Goal: Information Seeking & Learning: Learn about a topic

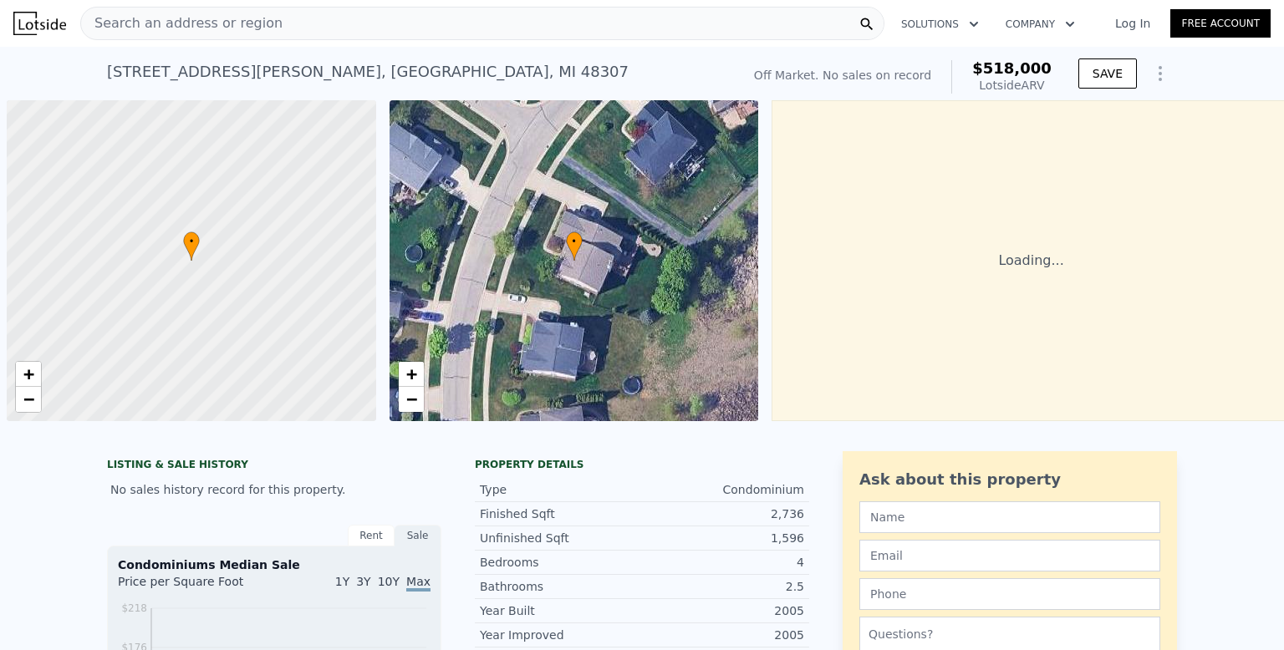
scroll to position [0, 7]
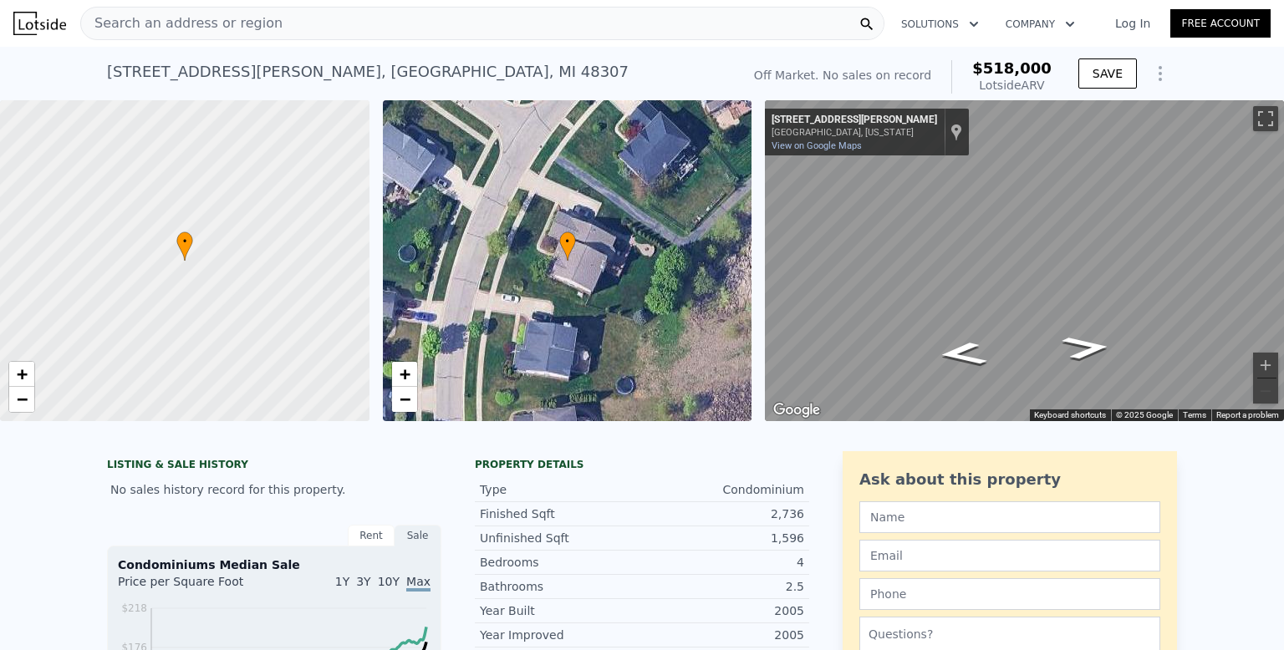
click at [514, 20] on div "Search an address or region" at bounding box center [482, 23] width 804 height 33
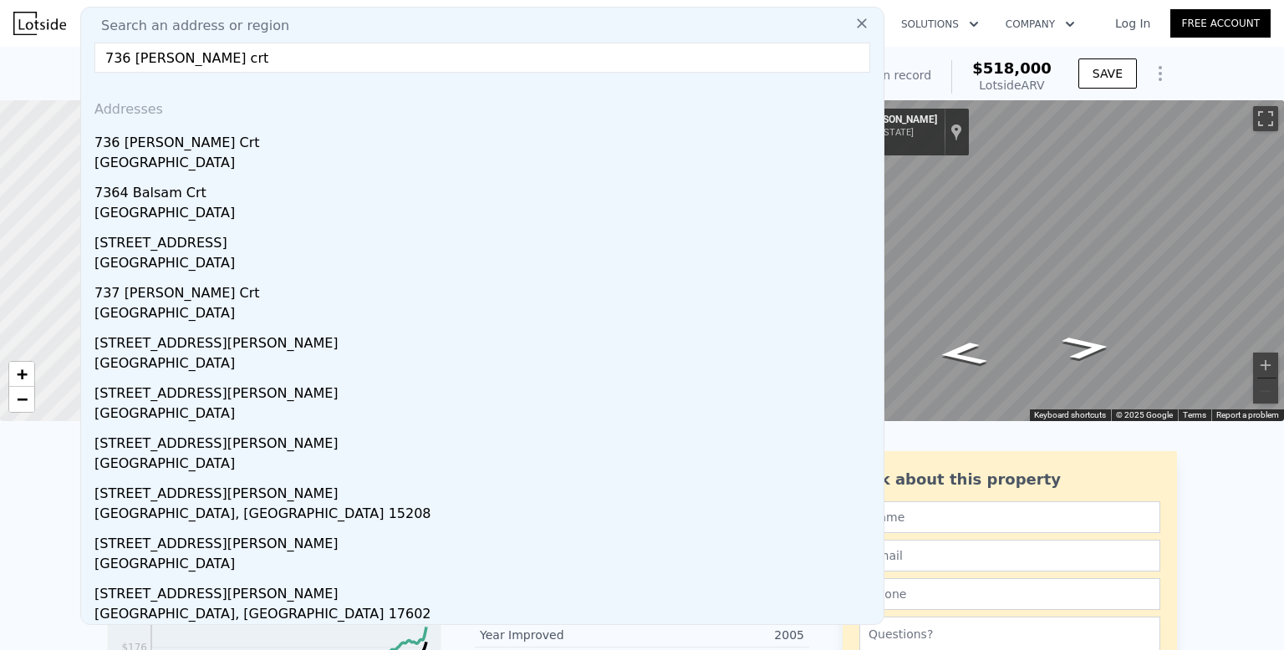
type input "736 [PERSON_NAME] crt"
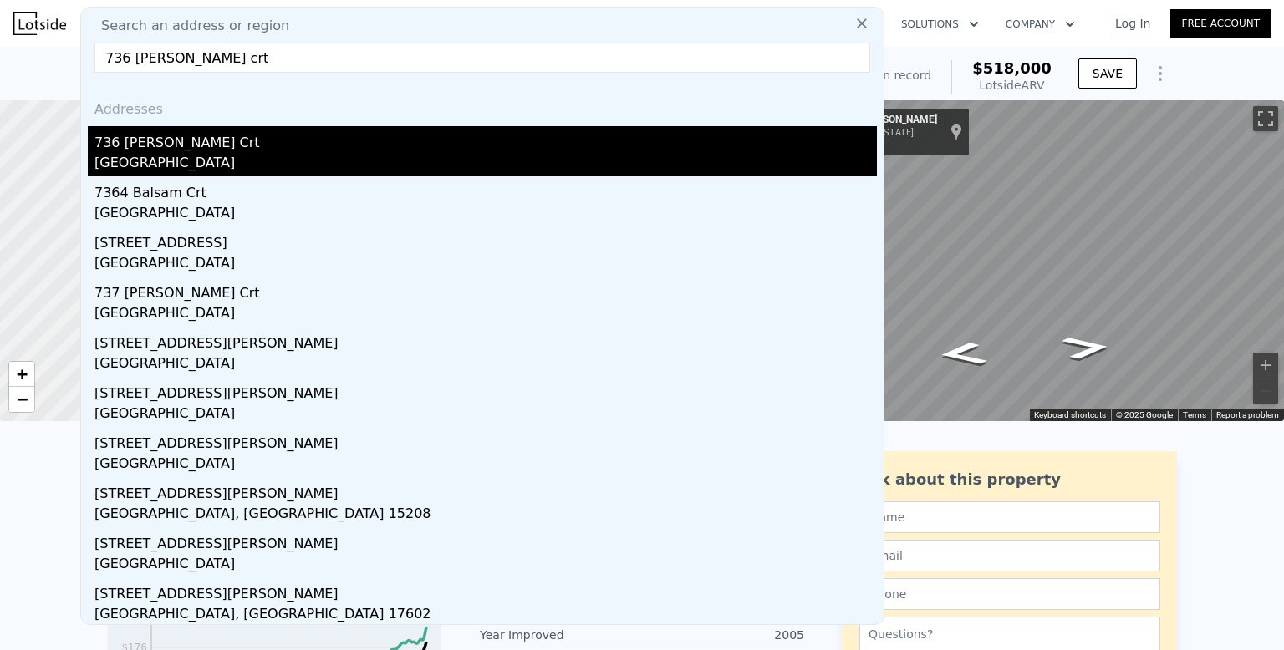
click at [200, 153] on div "[GEOGRAPHIC_DATA]" at bounding box center [485, 164] width 782 height 23
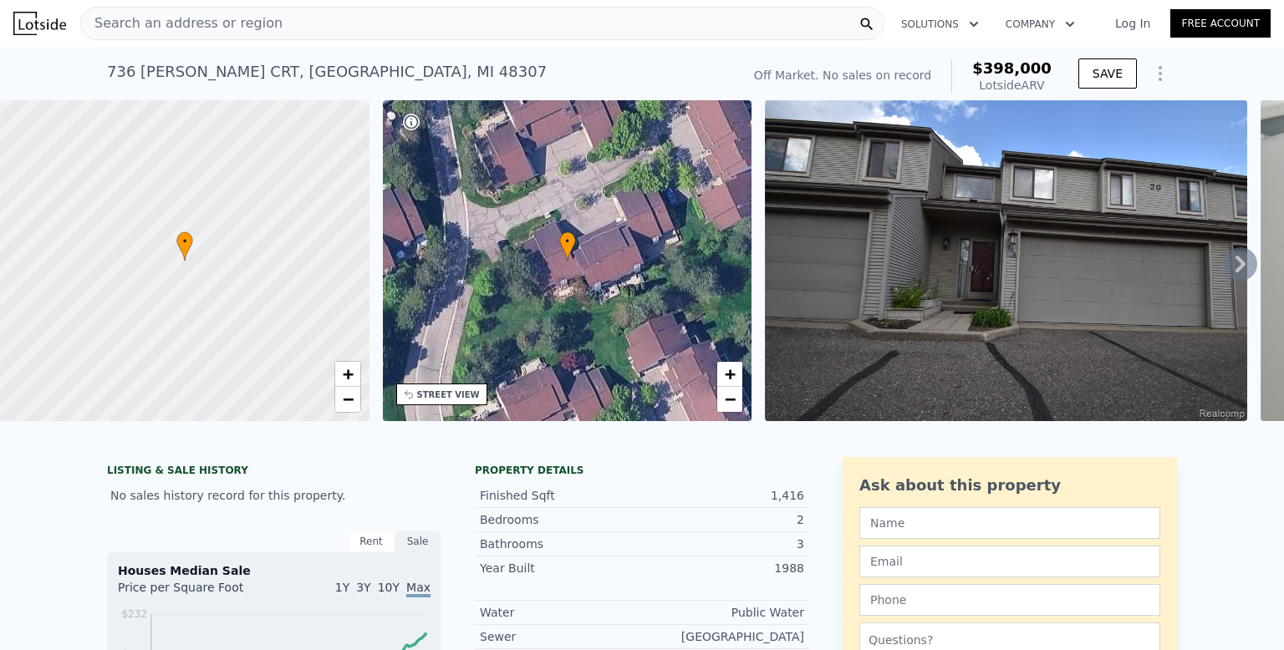
click at [1230, 263] on icon at bounding box center [1240, 263] width 33 height 33
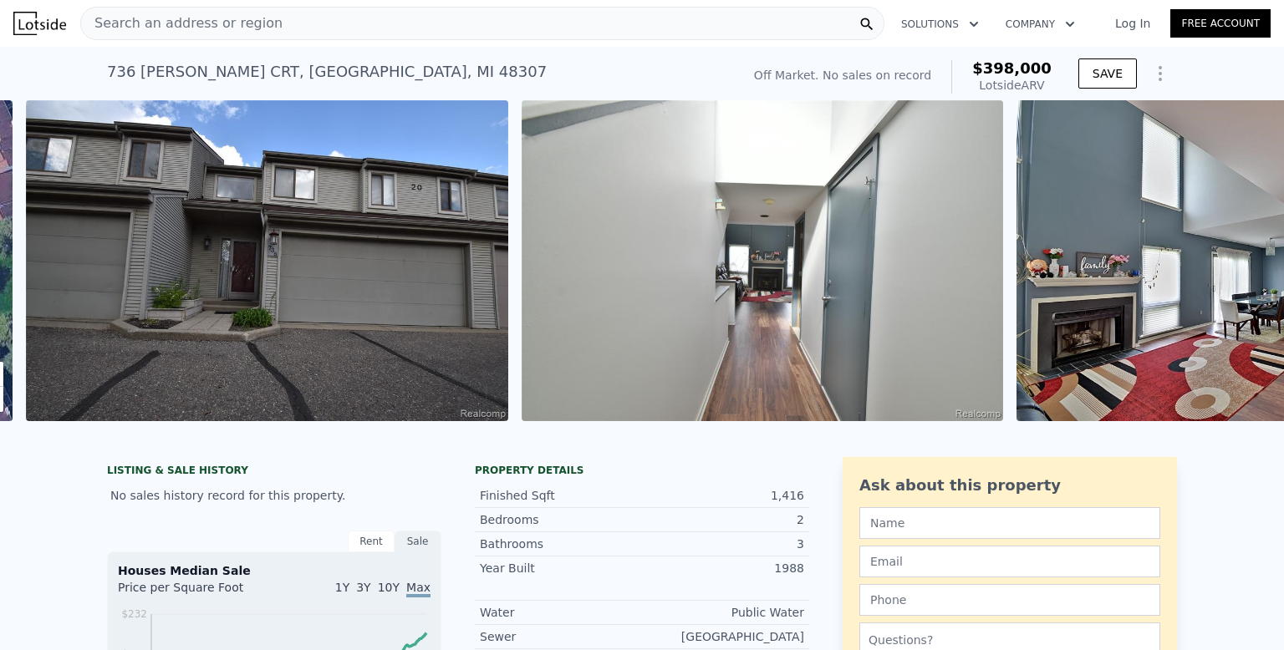
scroll to position [0, 765]
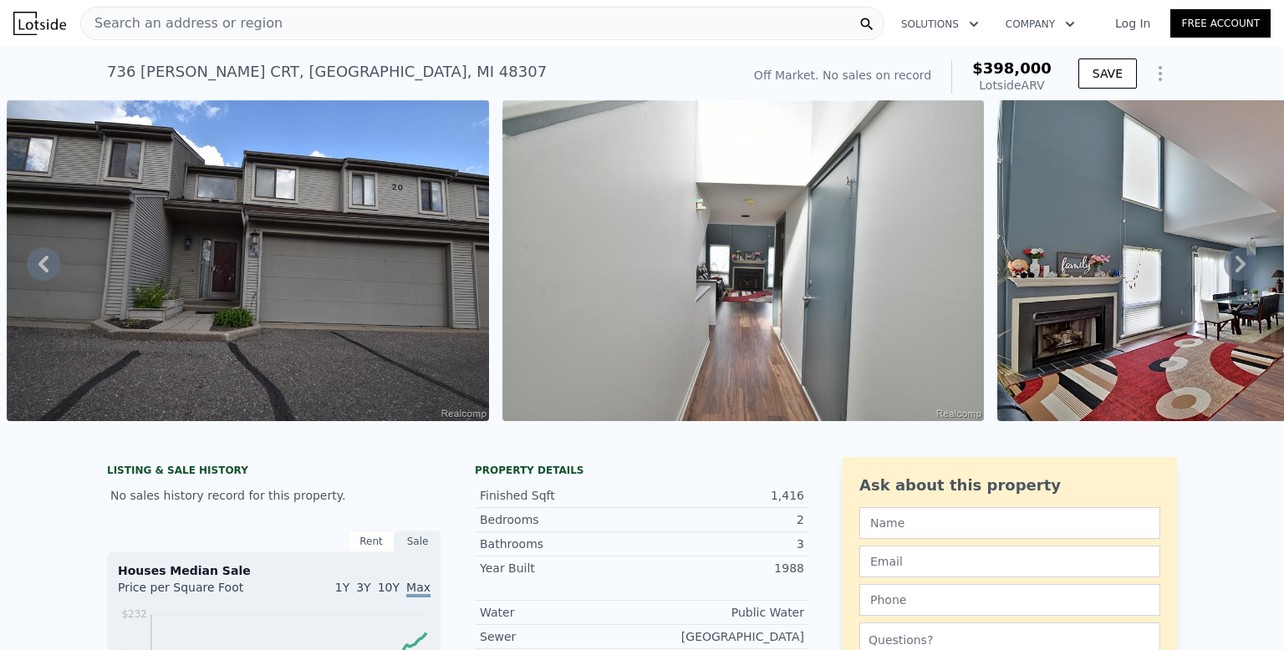
click at [1243, 263] on icon at bounding box center [1240, 264] width 10 height 17
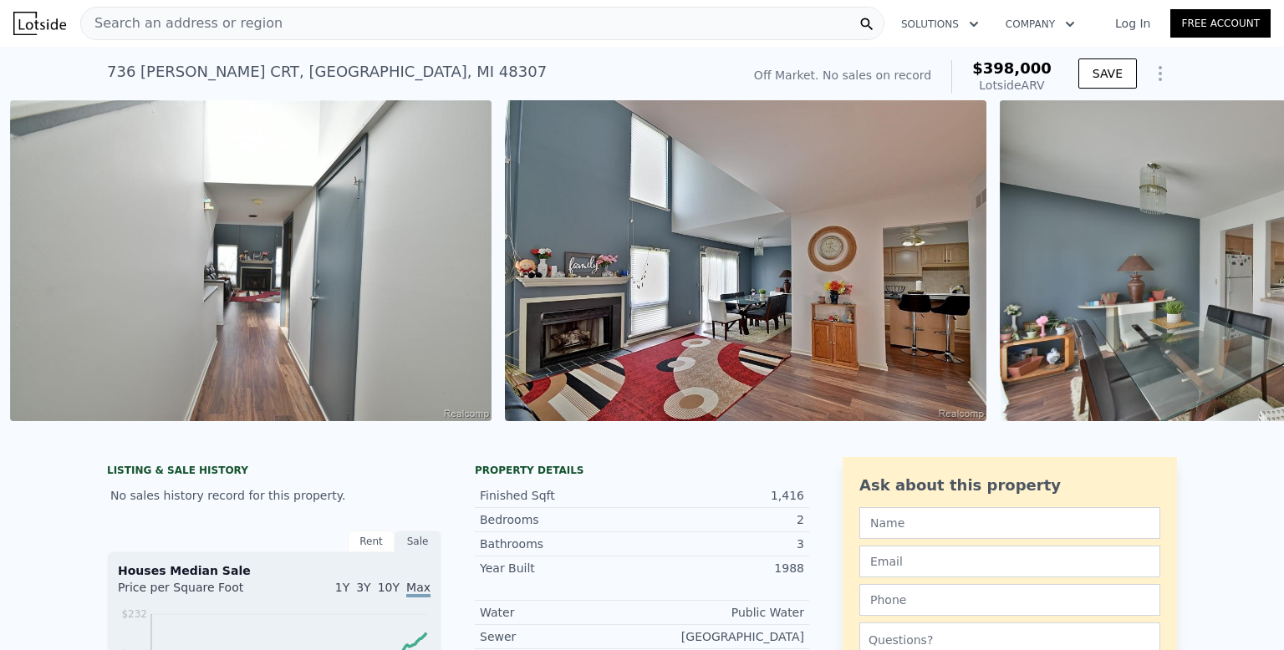
scroll to position [0, 1260]
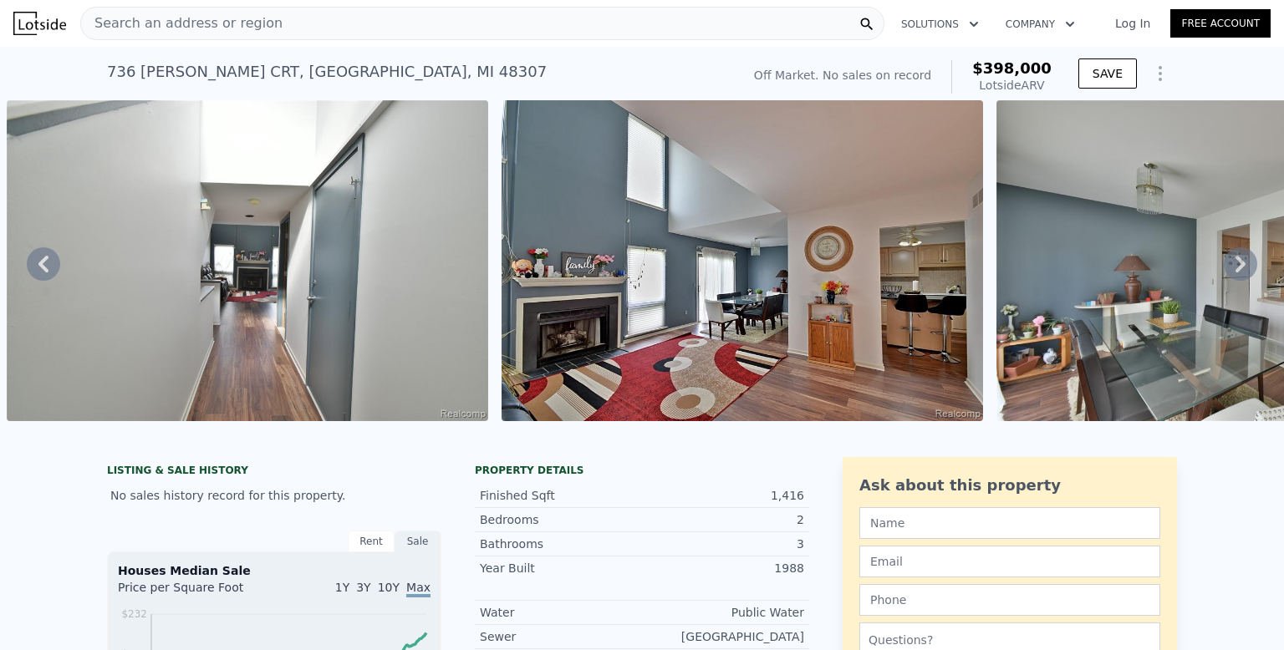
click at [1243, 263] on icon at bounding box center [1240, 264] width 10 height 17
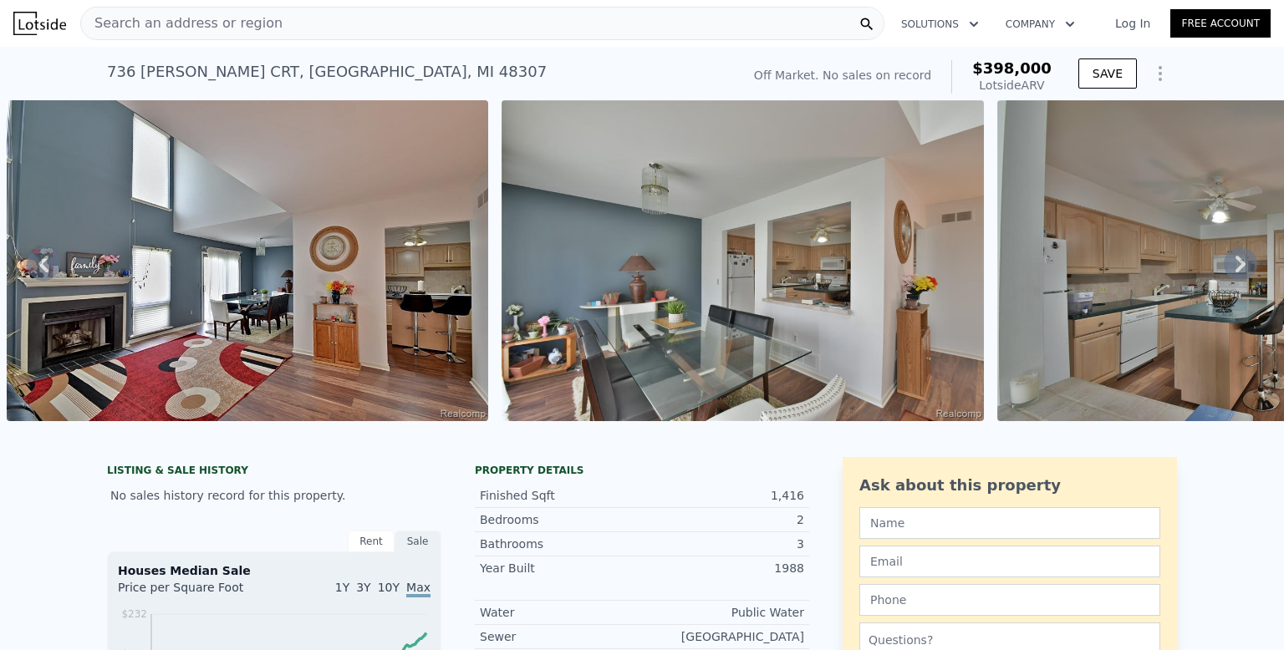
click at [1243, 263] on icon at bounding box center [1240, 264] width 10 height 17
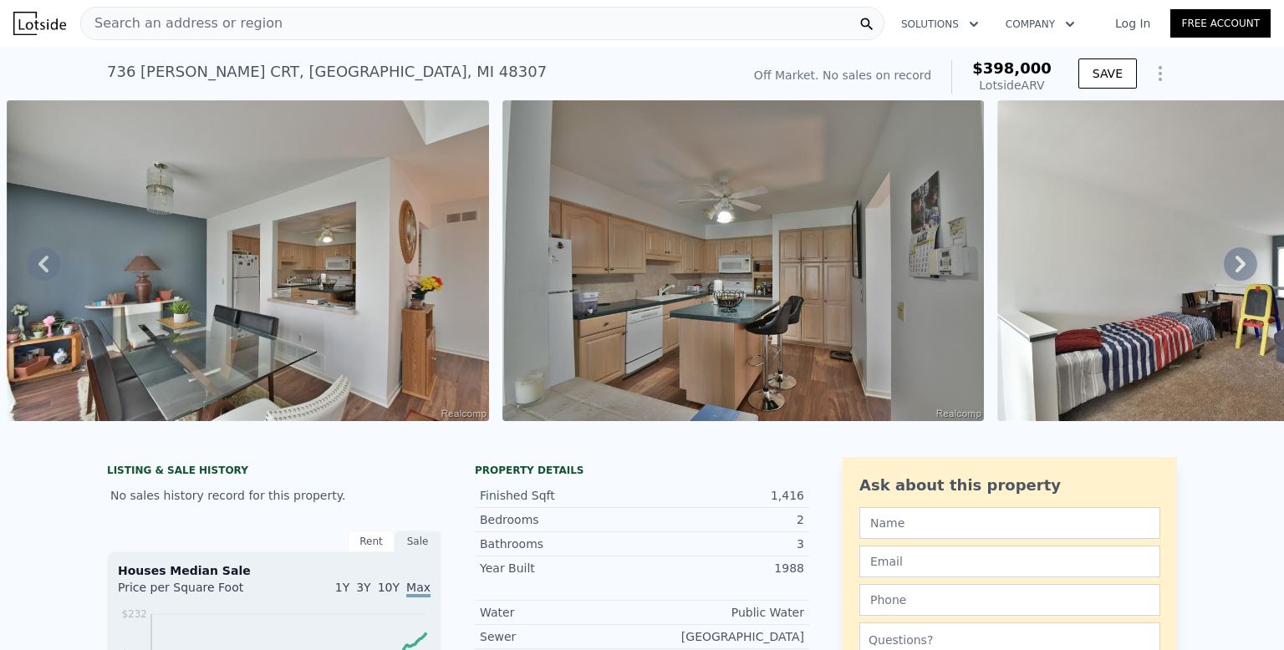
click at [1243, 263] on icon at bounding box center [1240, 264] width 10 height 17
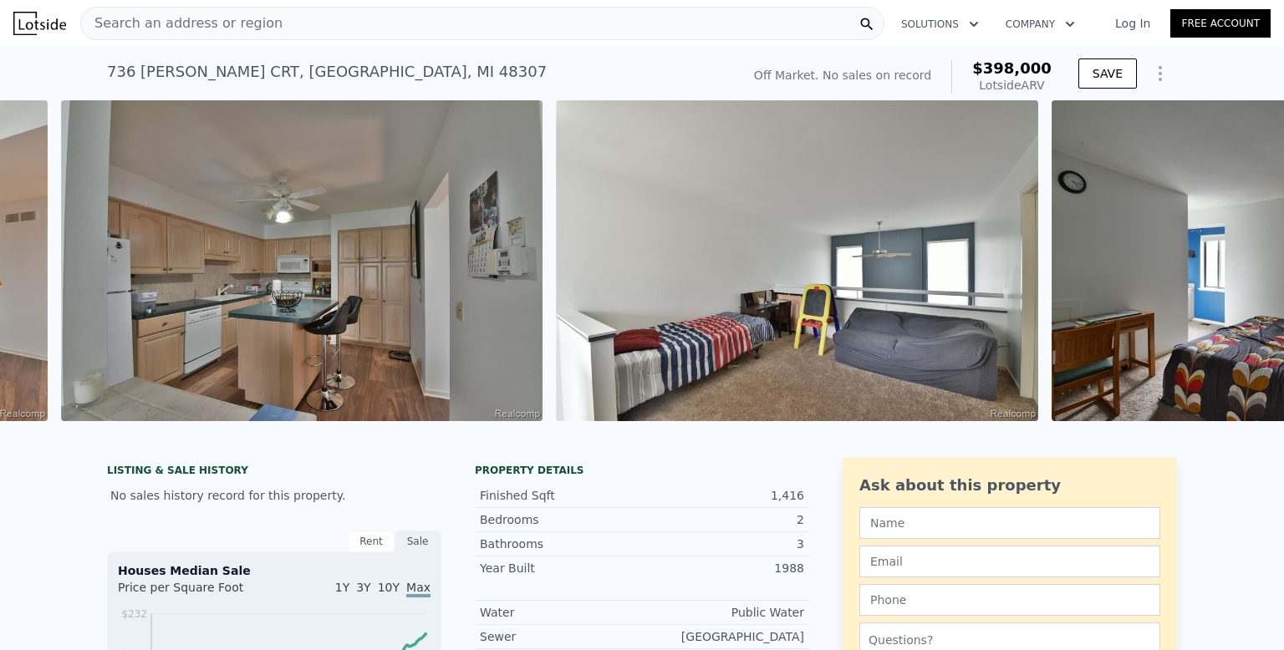
scroll to position [0, 2745]
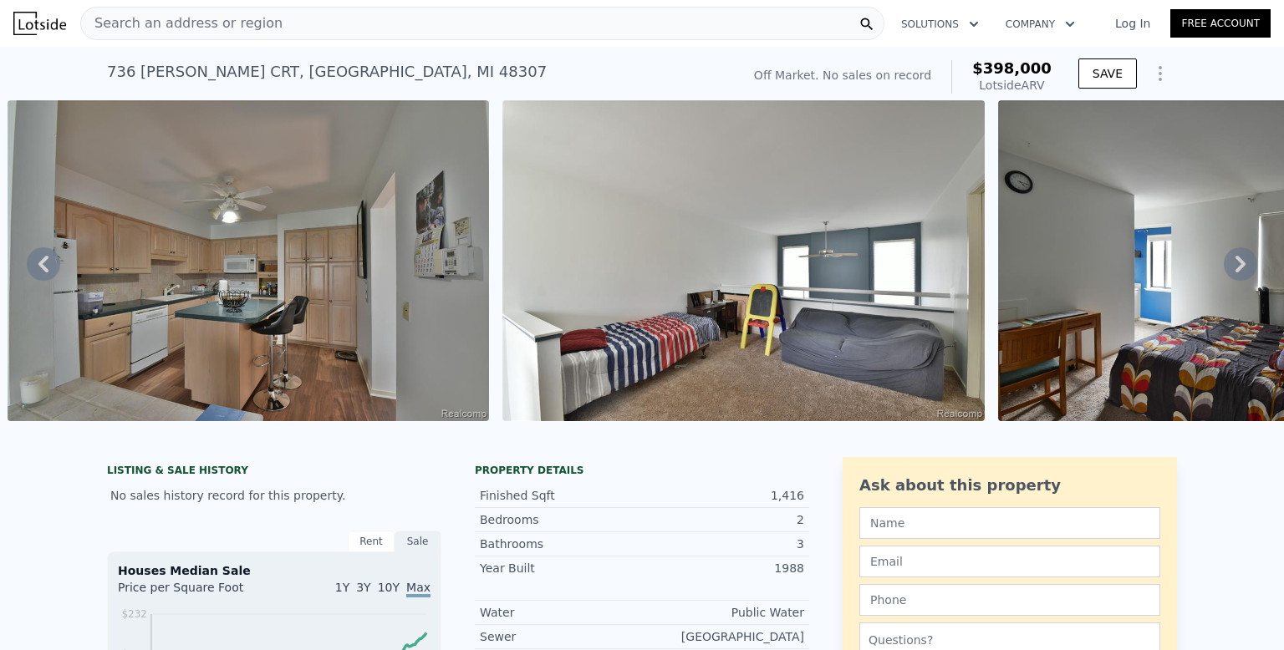
click at [1243, 263] on icon at bounding box center [1240, 264] width 10 height 17
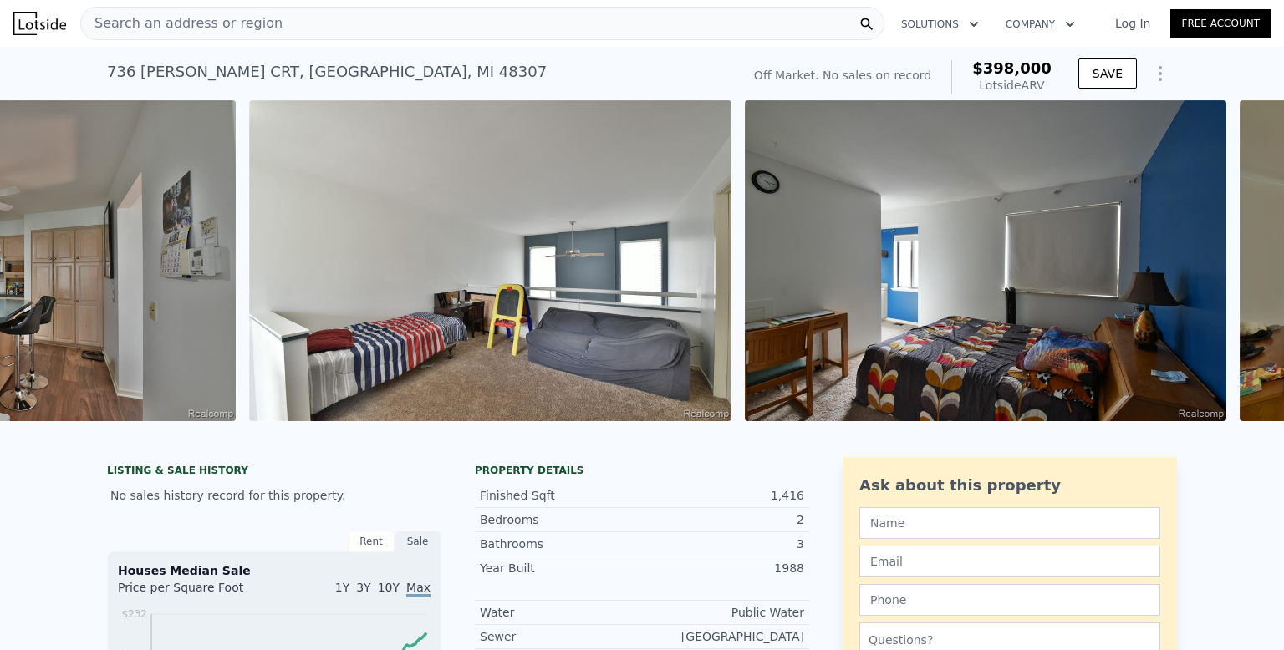
scroll to position [0, 3240]
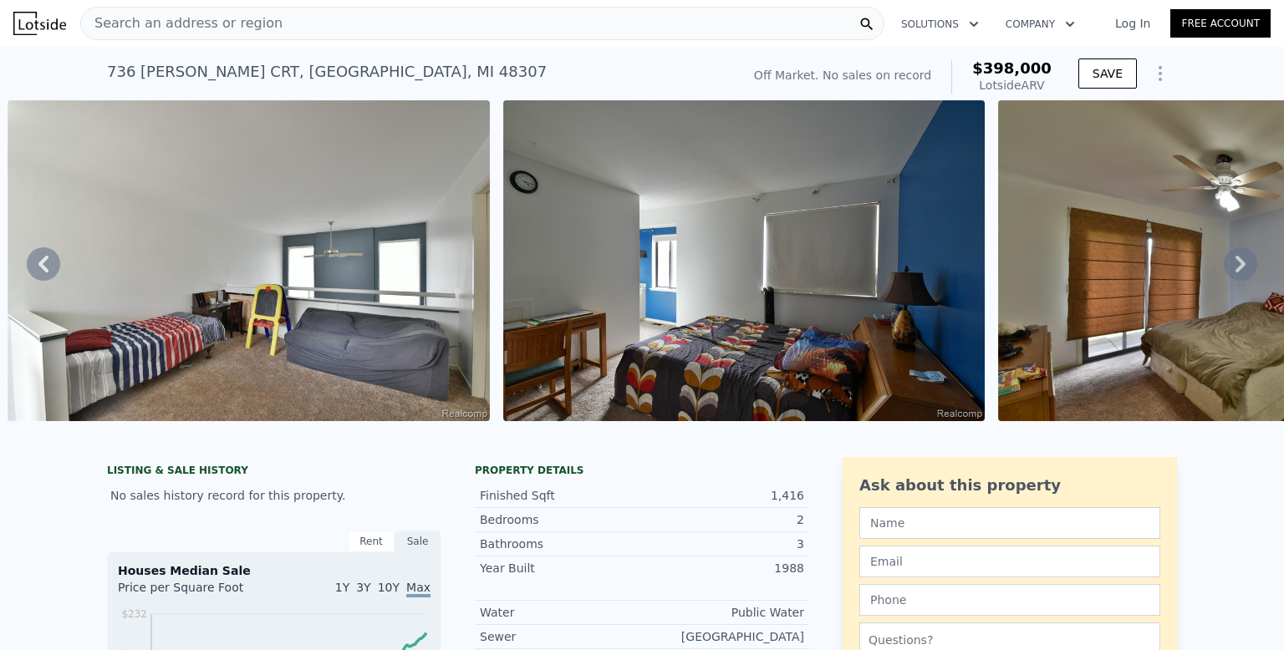
click at [1243, 263] on icon at bounding box center [1240, 264] width 10 height 17
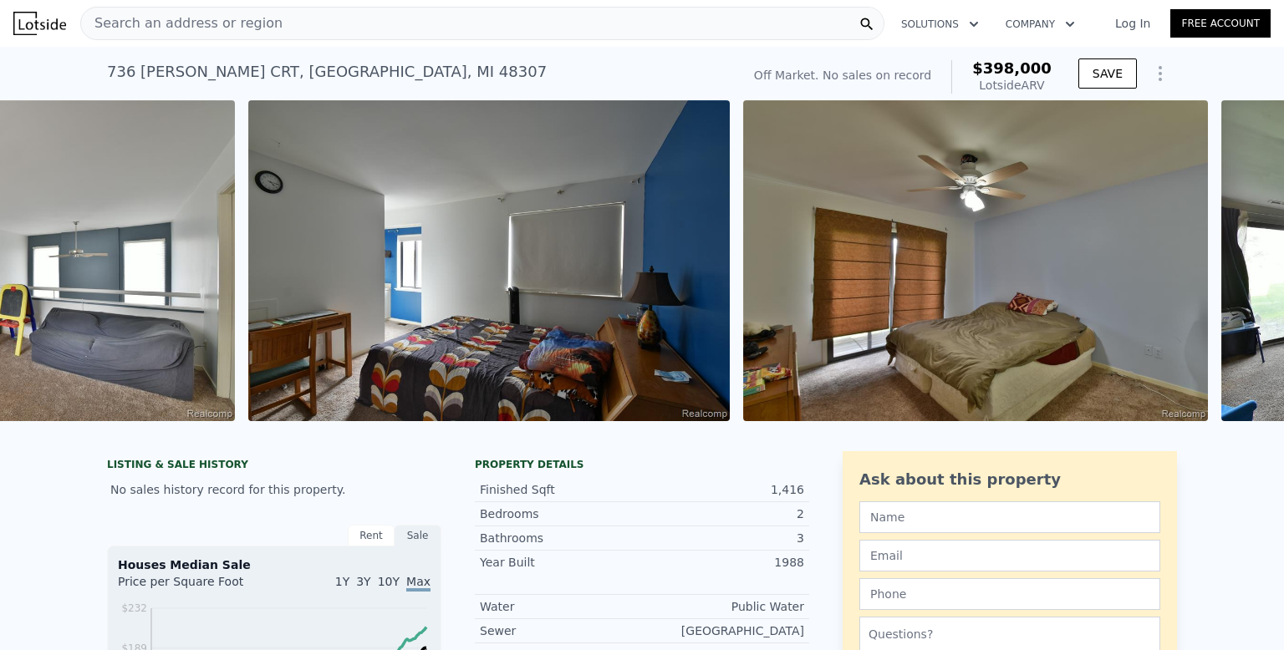
scroll to position [0, 3735]
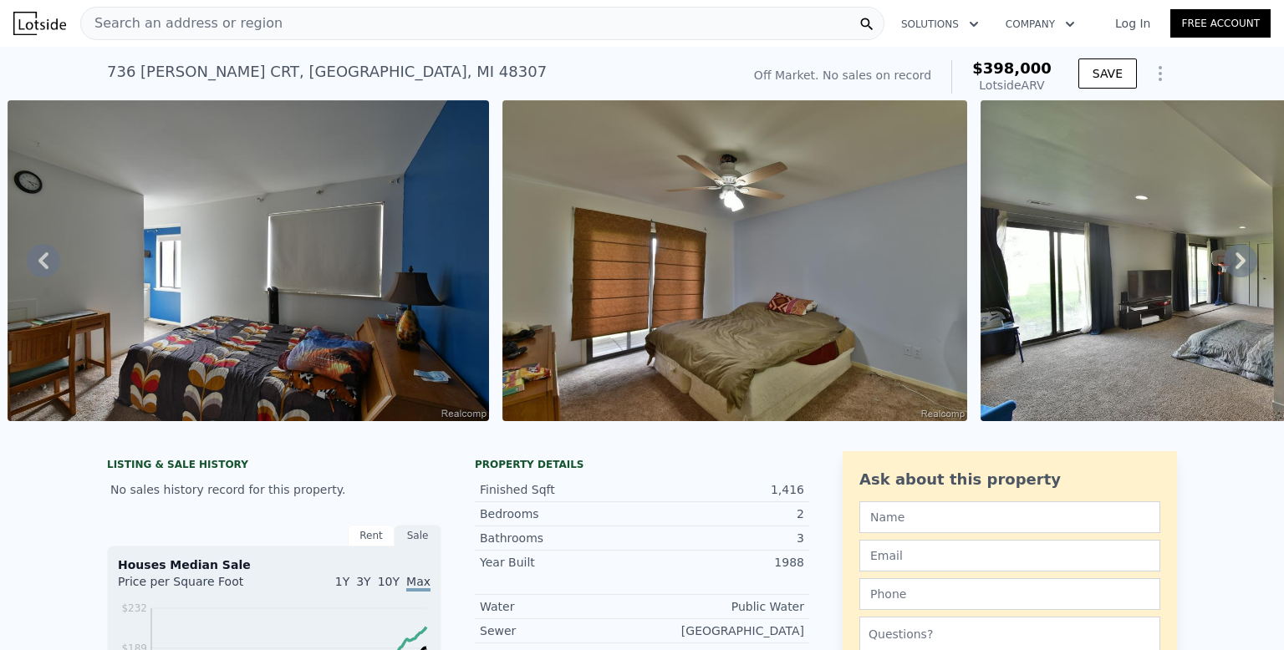
click at [1243, 263] on icon at bounding box center [1240, 260] width 33 height 33
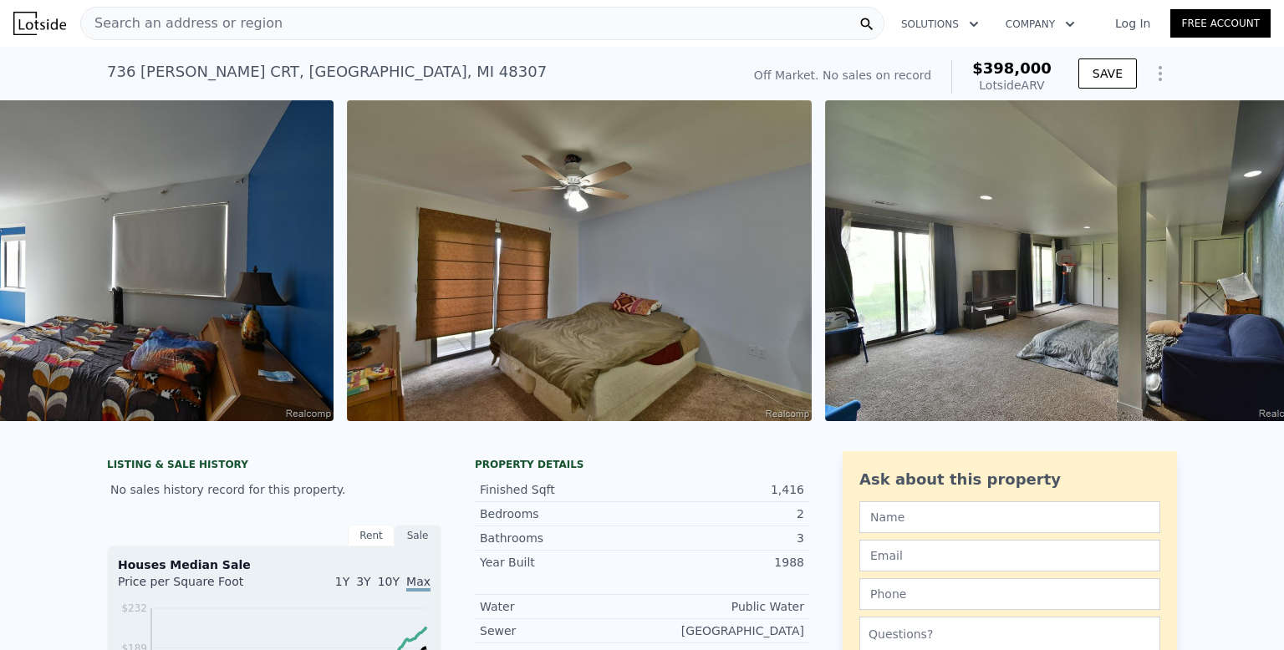
scroll to position [0, 3920]
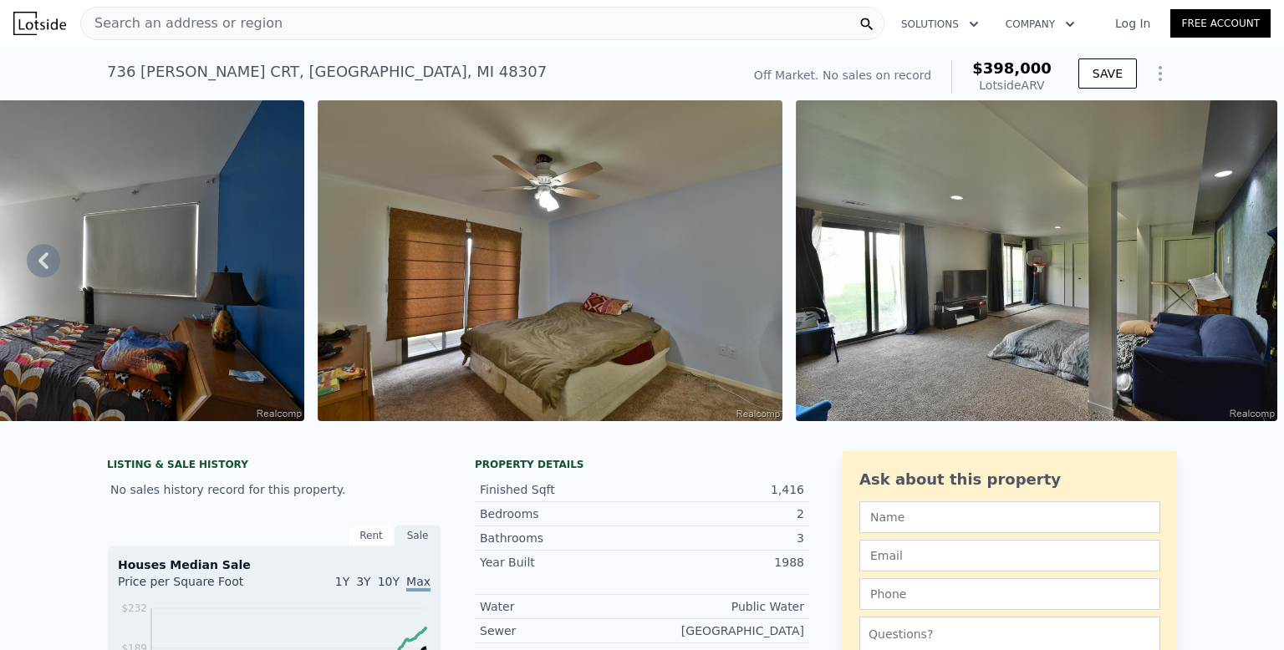
click at [1243, 263] on img at bounding box center [1037, 260] width 482 height 321
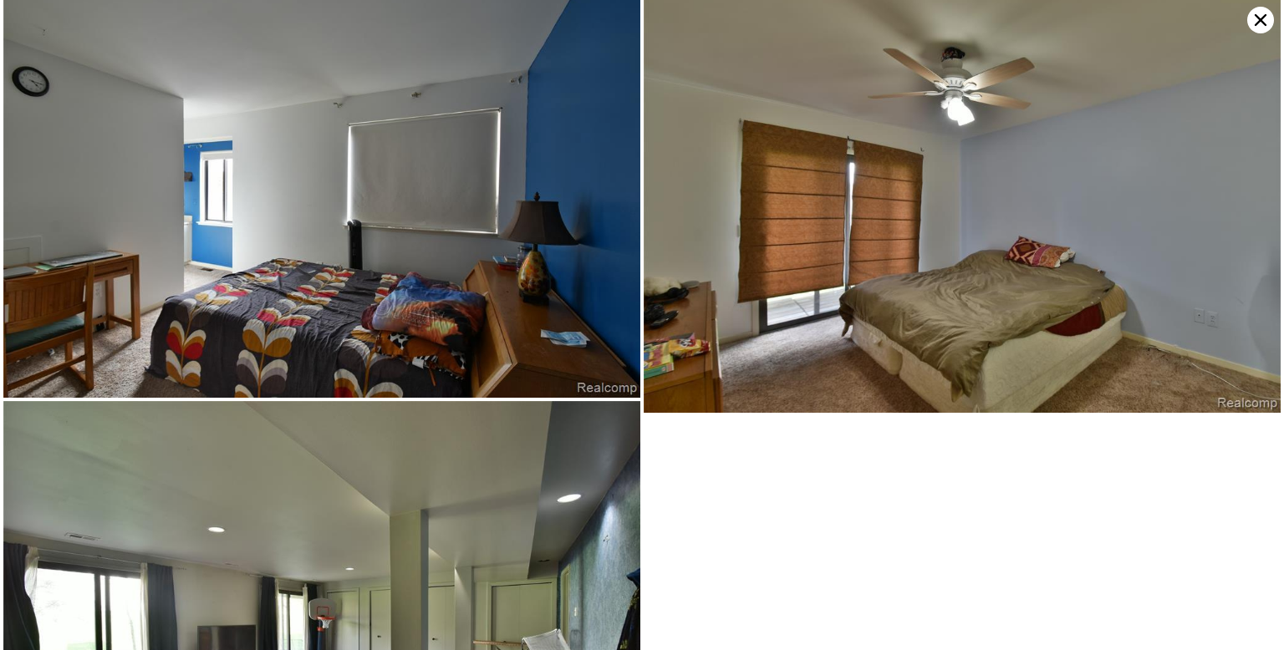
scroll to position [1484, 0]
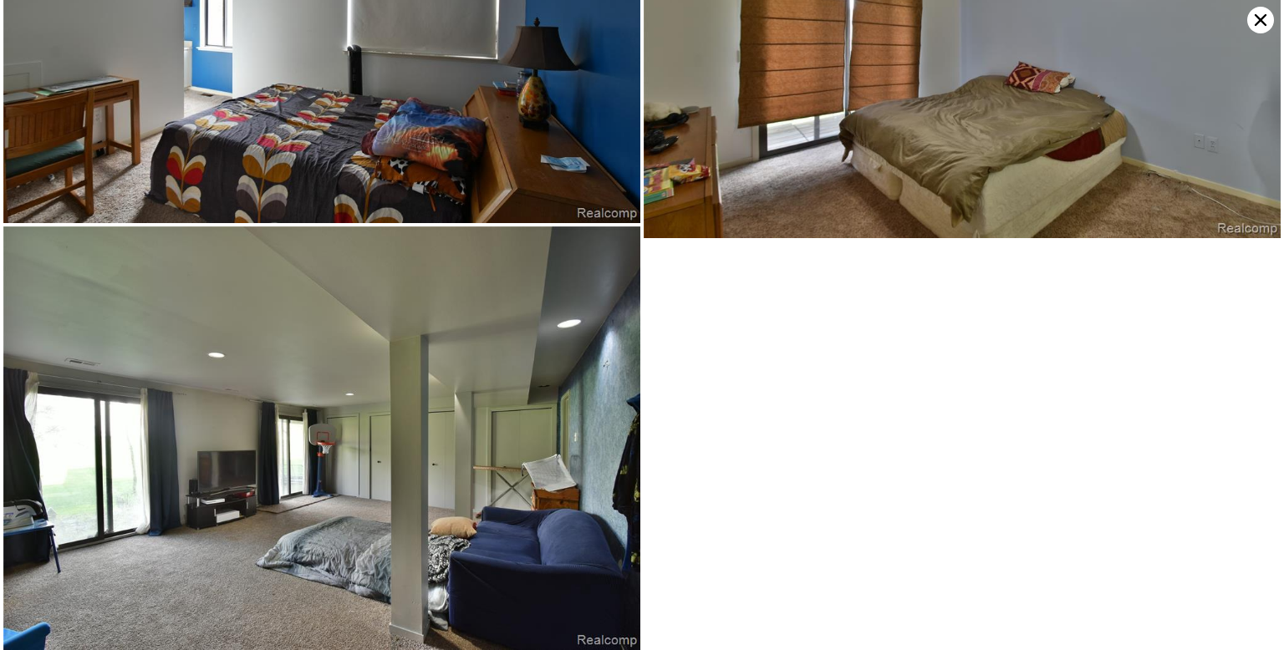
click at [1260, 19] on icon at bounding box center [1261, 20] width 12 height 12
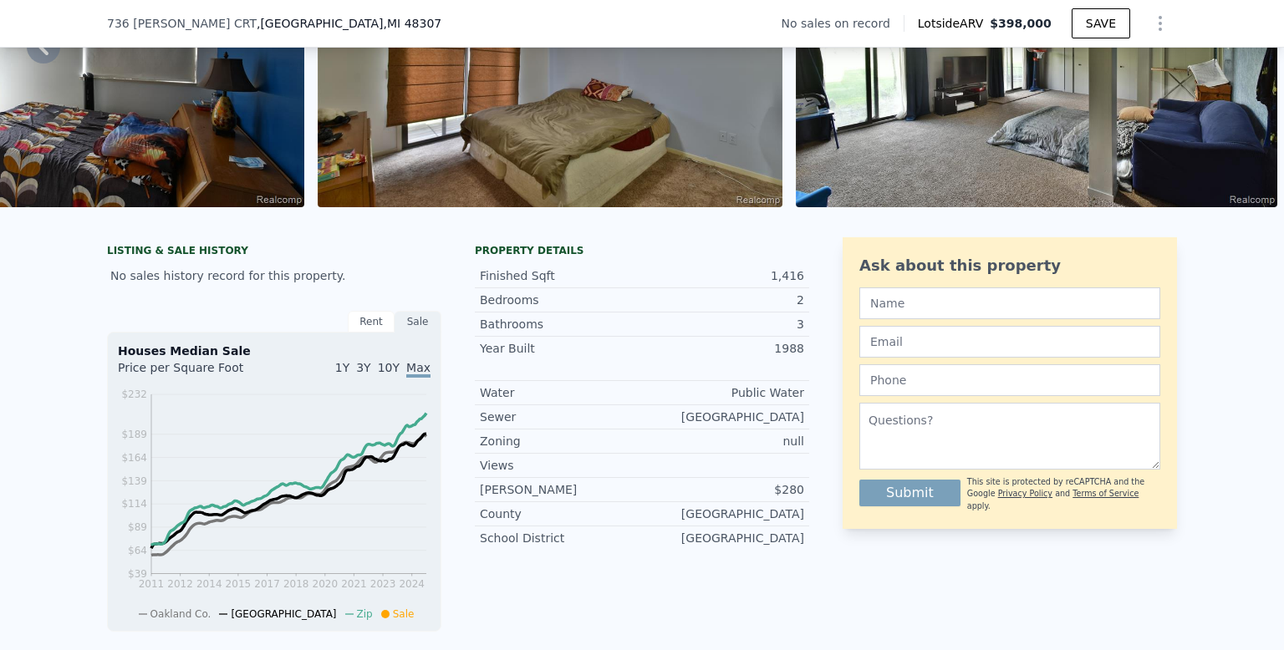
scroll to position [206, 0]
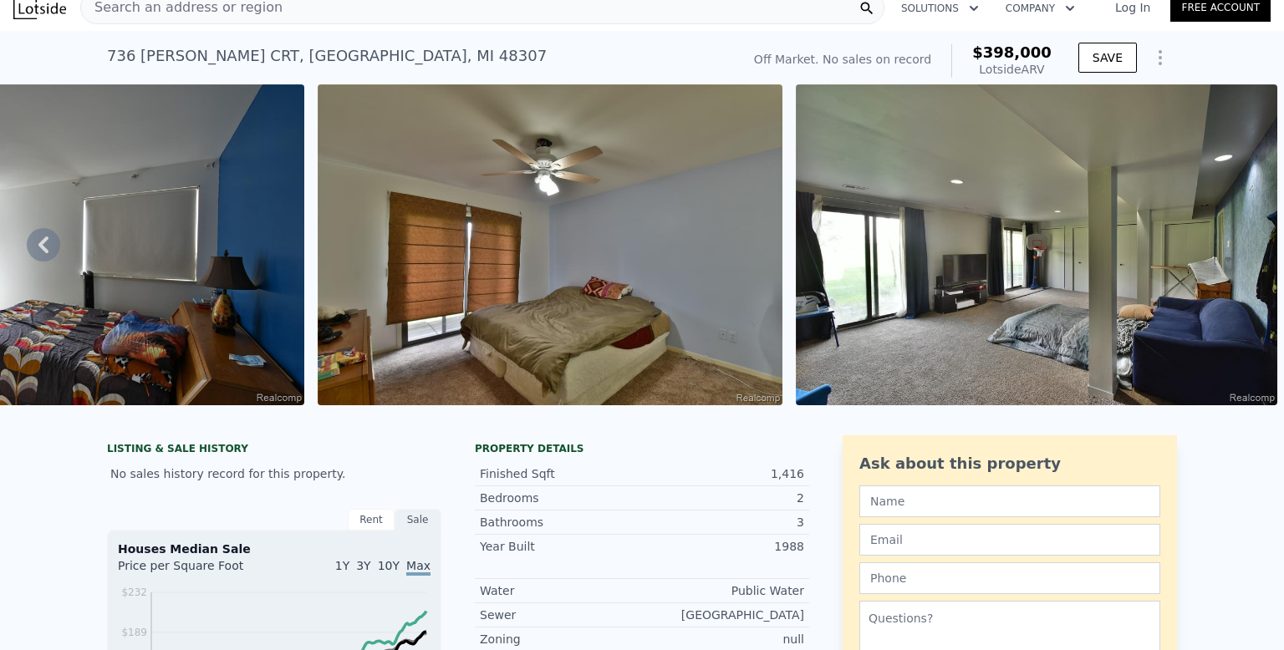
click at [396, 18] on div "Search an address or region" at bounding box center [482, 7] width 804 height 33
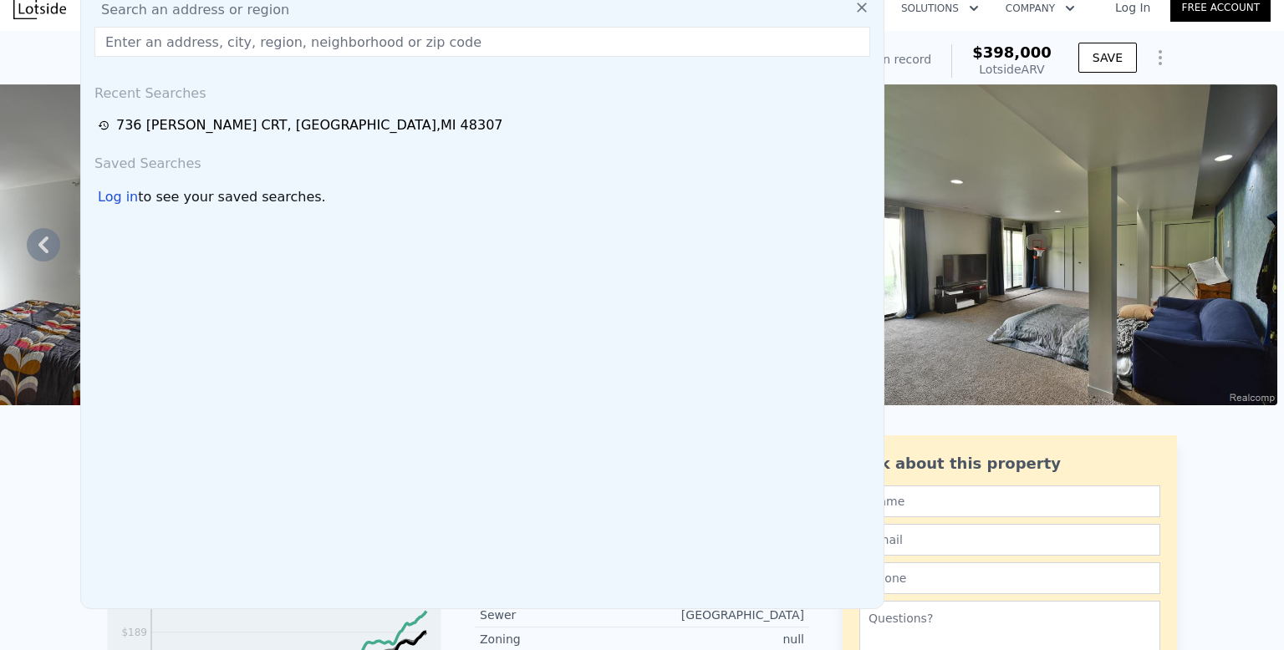
scroll to position [6, 0]
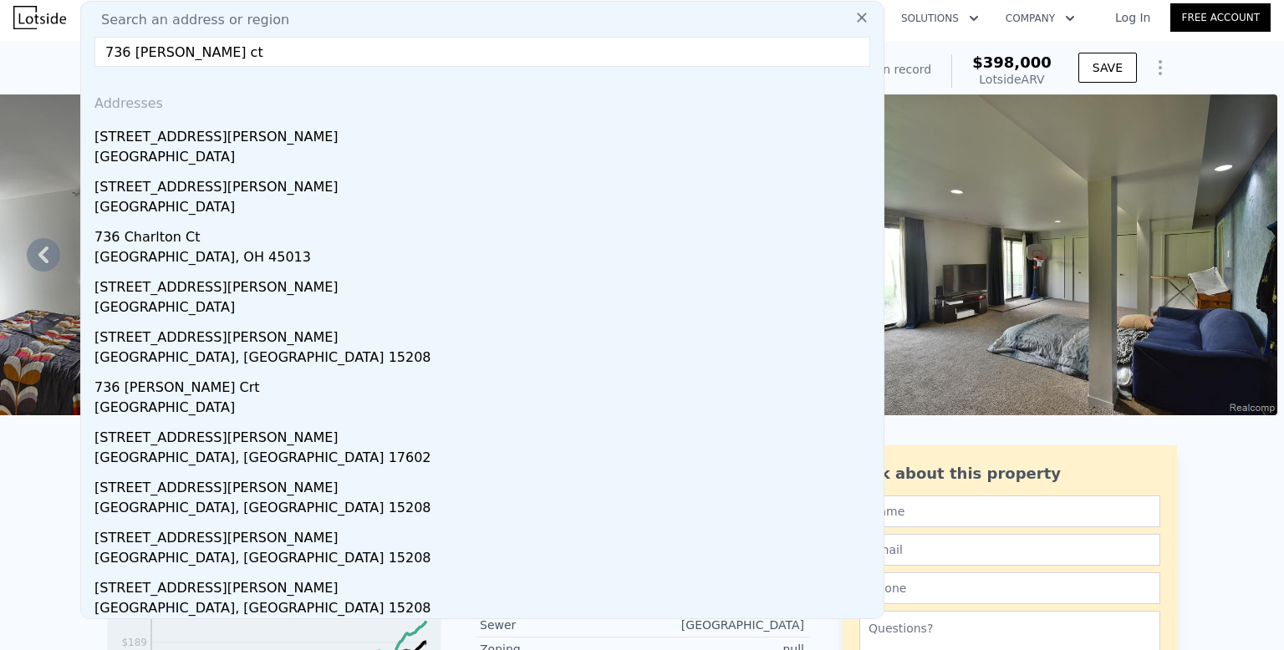
type input "736 [PERSON_NAME] ct"
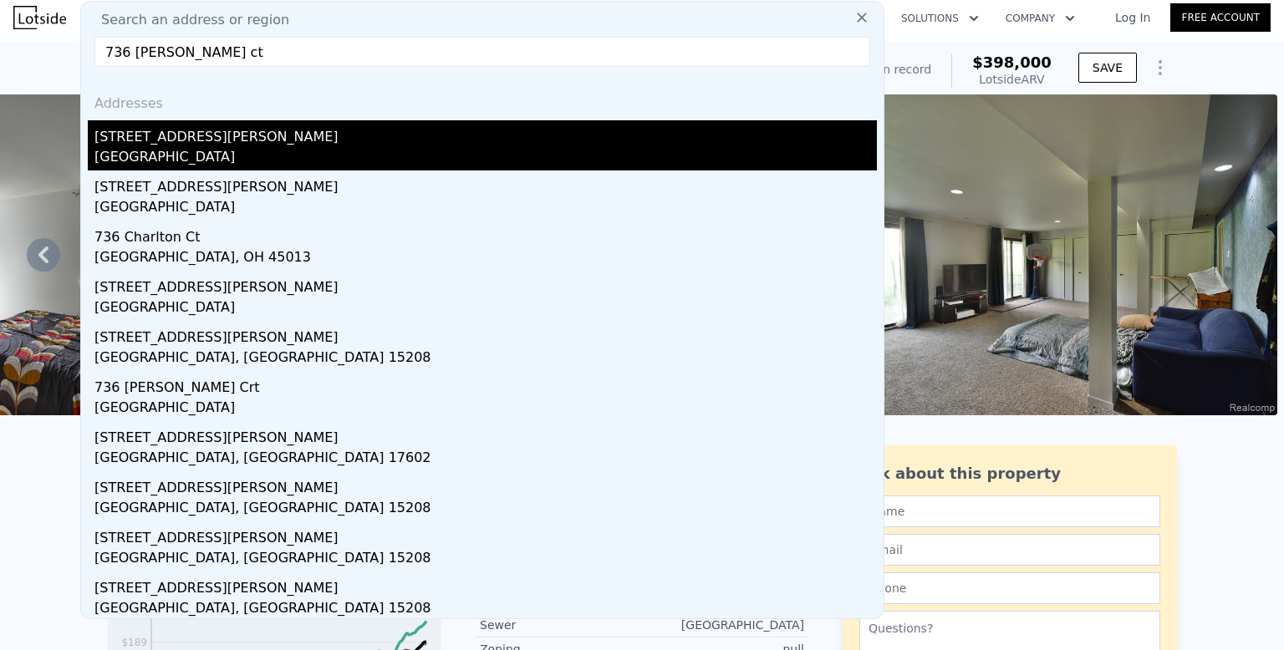
click at [196, 155] on div "[GEOGRAPHIC_DATA]" at bounding box center [485, 158] width 782 height 23
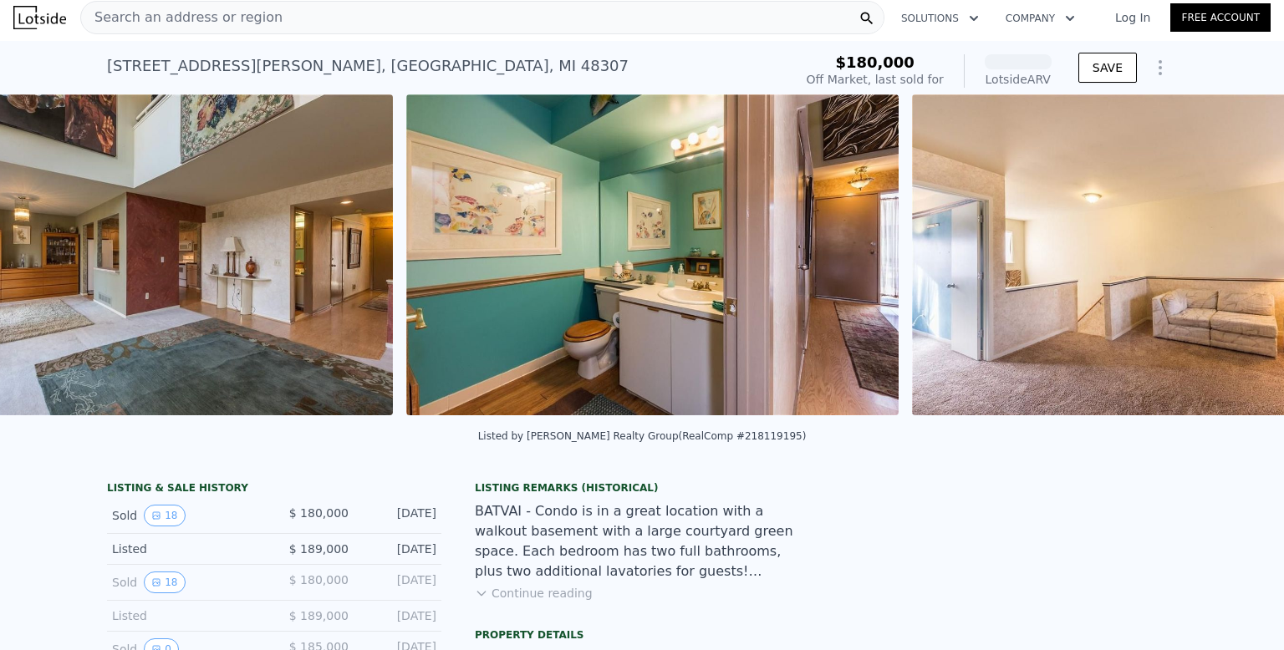
scroll to position [0, 3825]
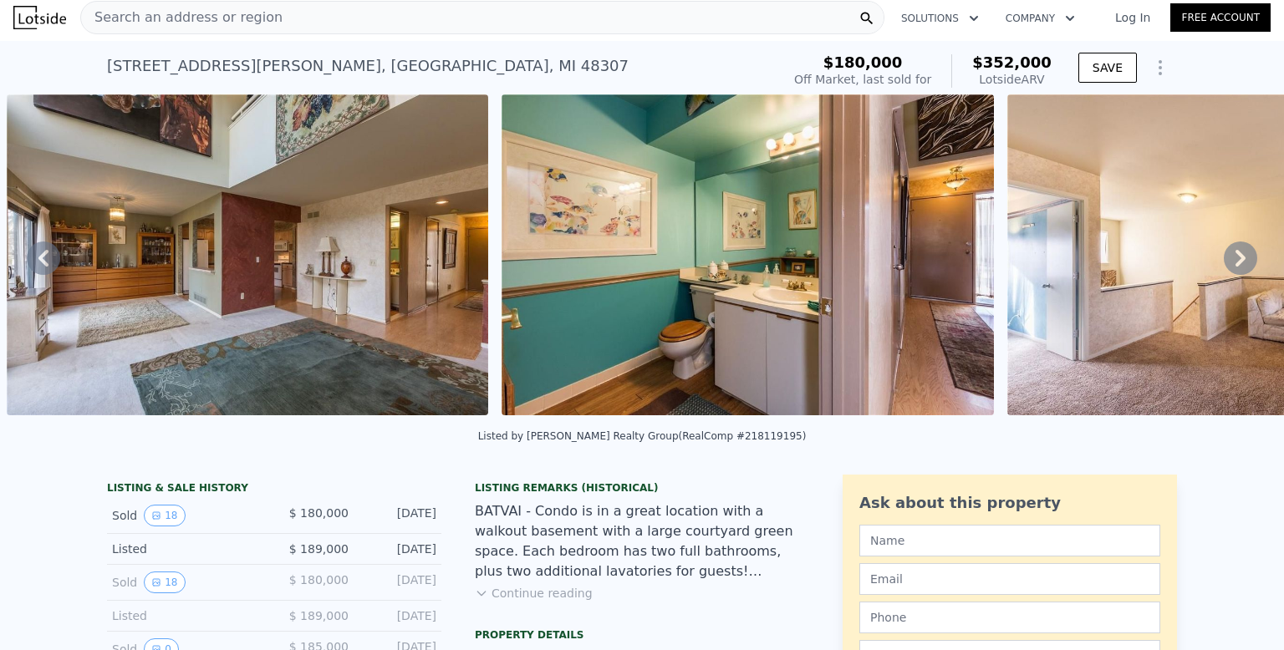
click at [46, 264] on icon at bounding box center [43, 258] width 10 height 17
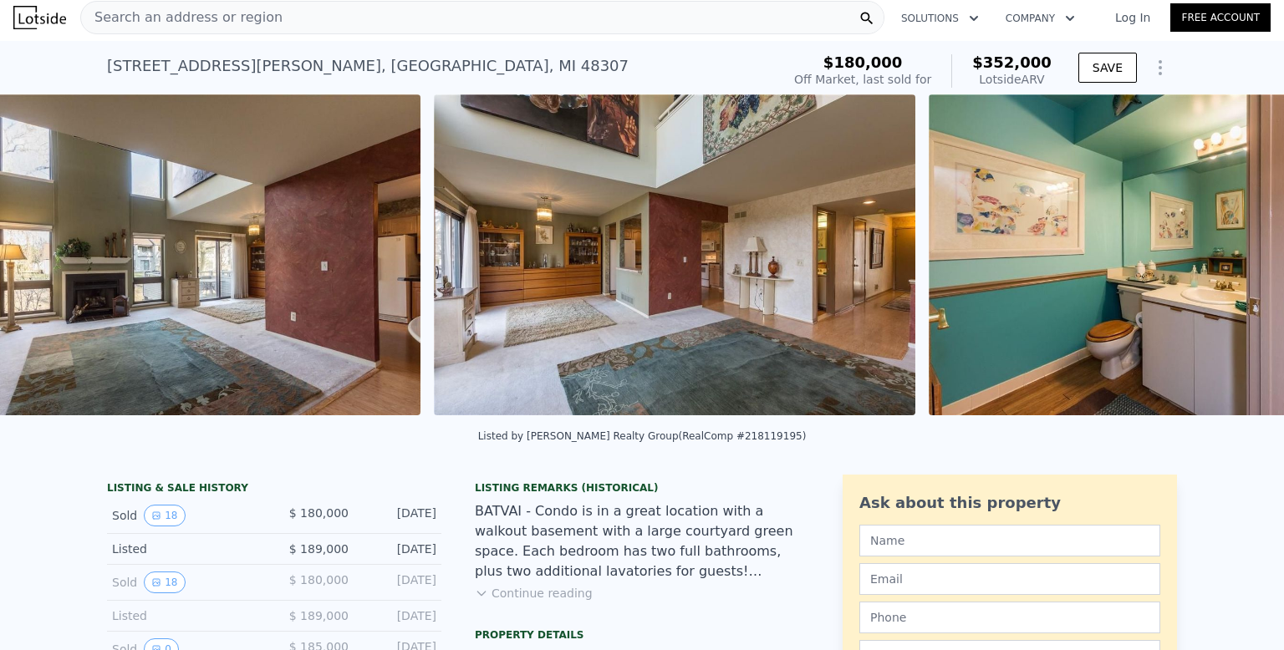
scroll to position [0, 3442]
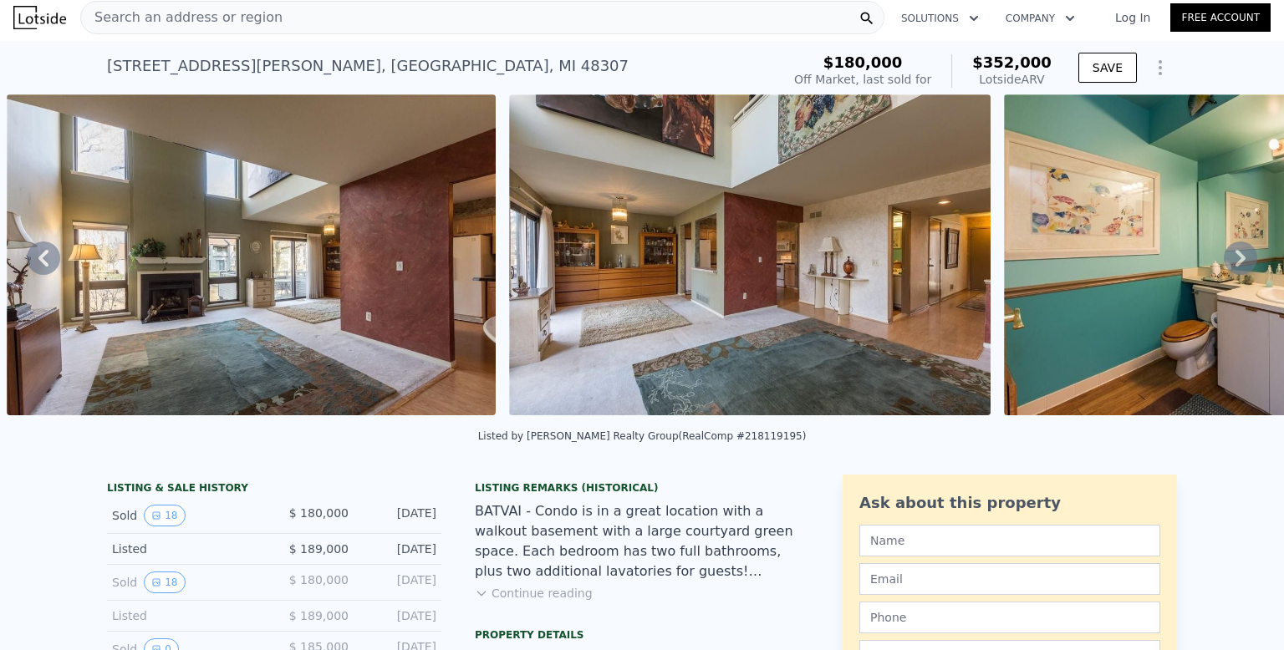
click at [46, 264] on icon at bounding box center [43, 258] width 10 height 17
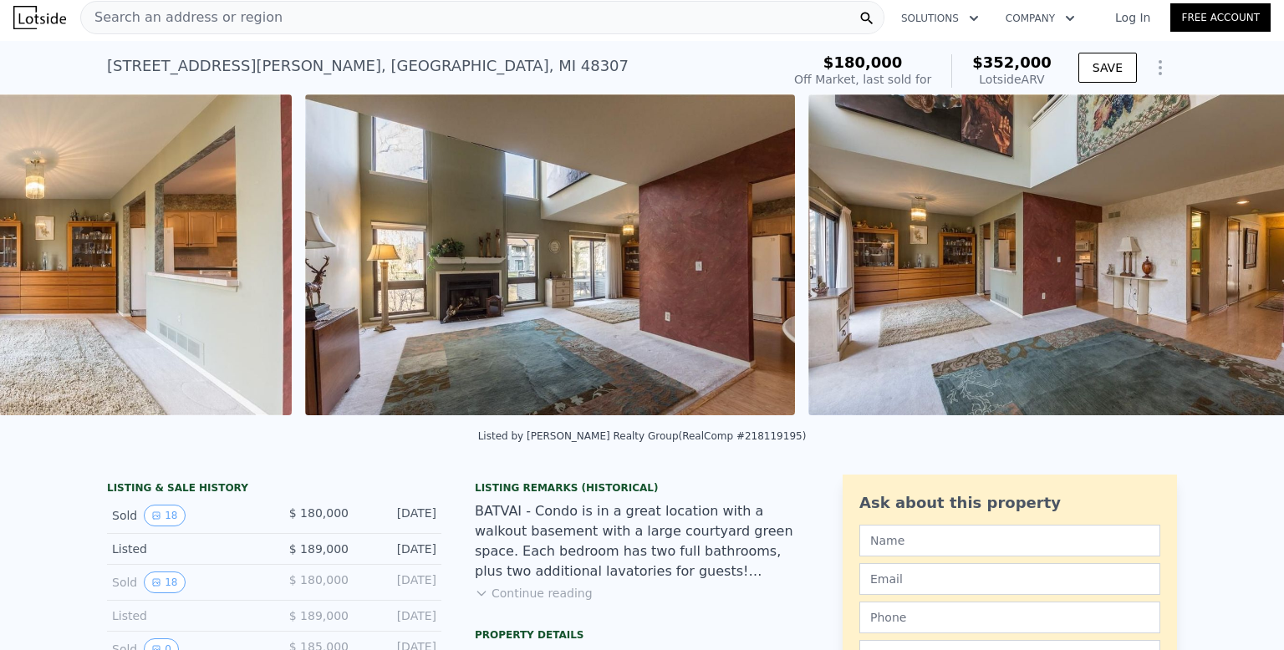
scroll to position [0, 3059]
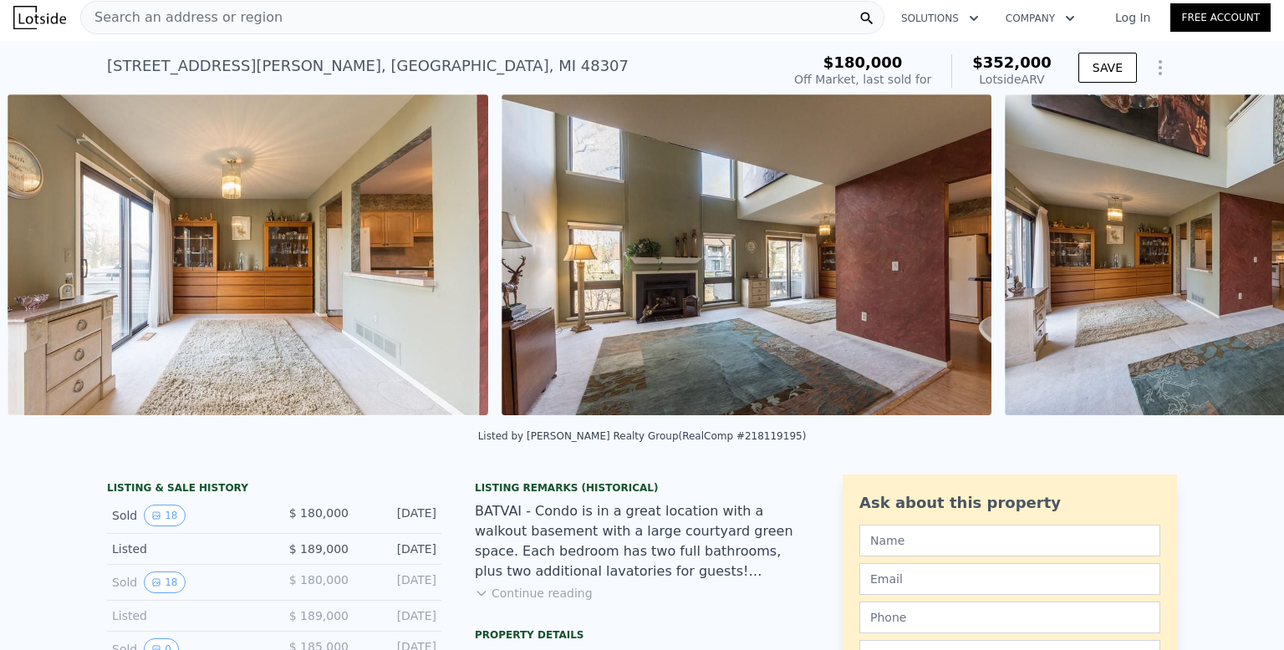
click at [46, 264] on img at bounding box center [248, 254] width 481 height 321
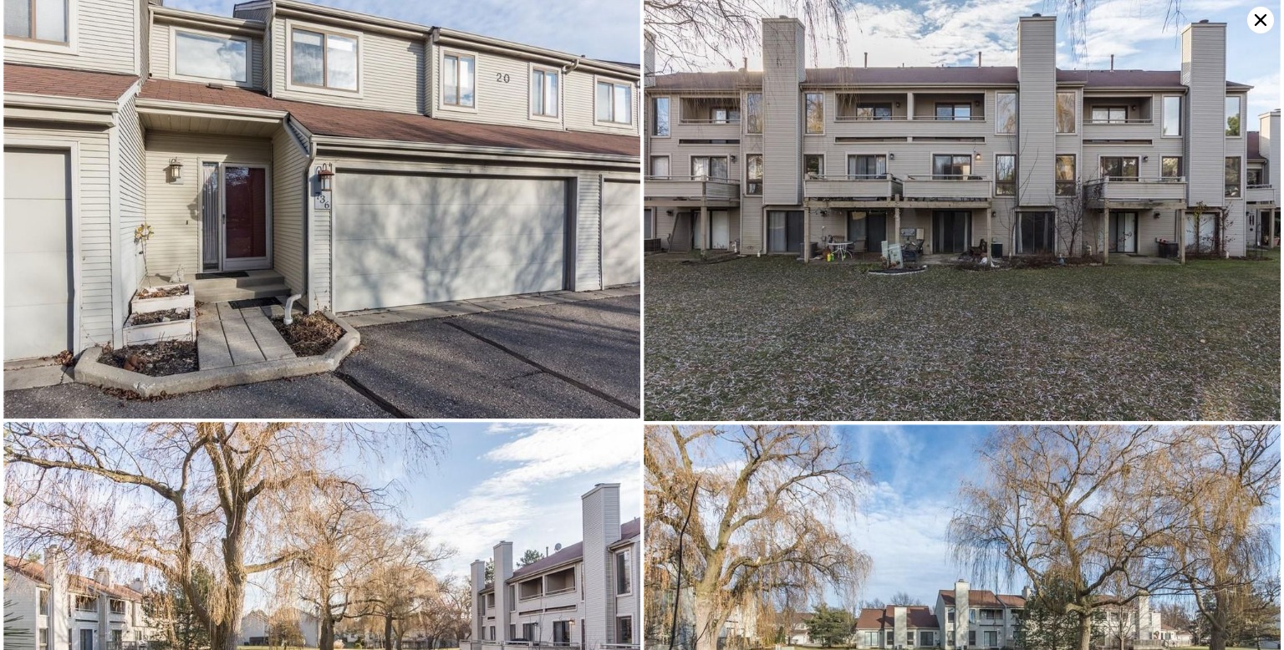
scroll to position [0, 0]
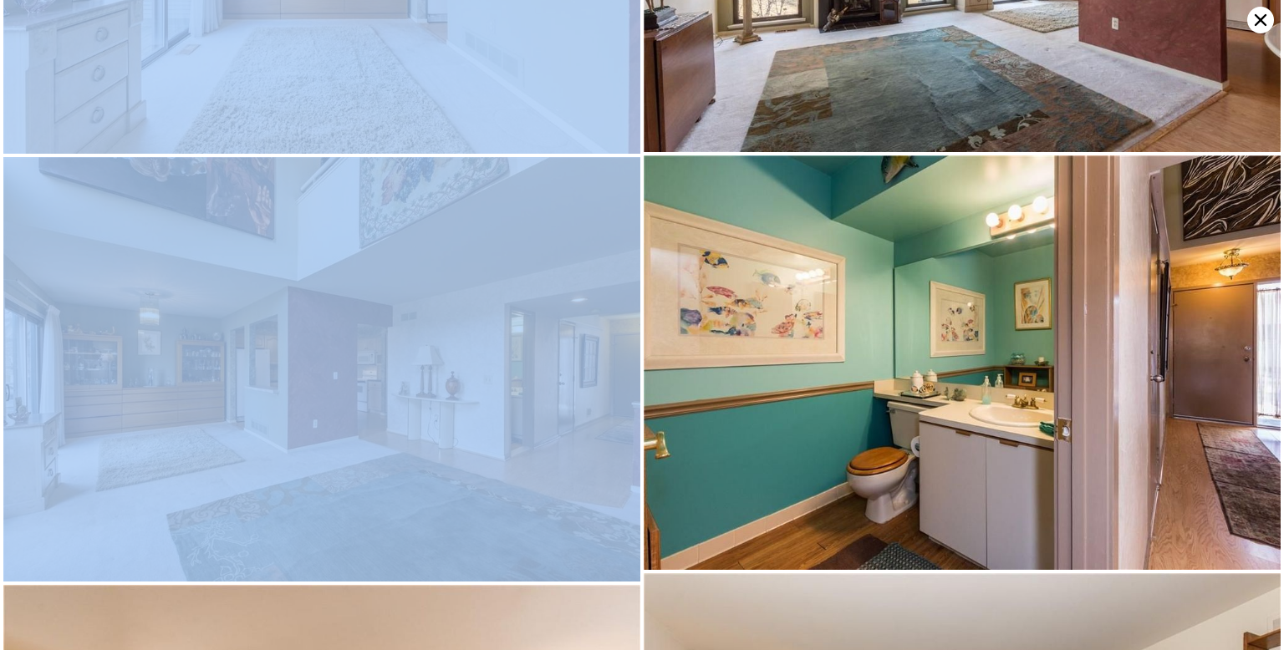
click at [1250, 372] on img at bounding box center [962, 362] width 637 height 415
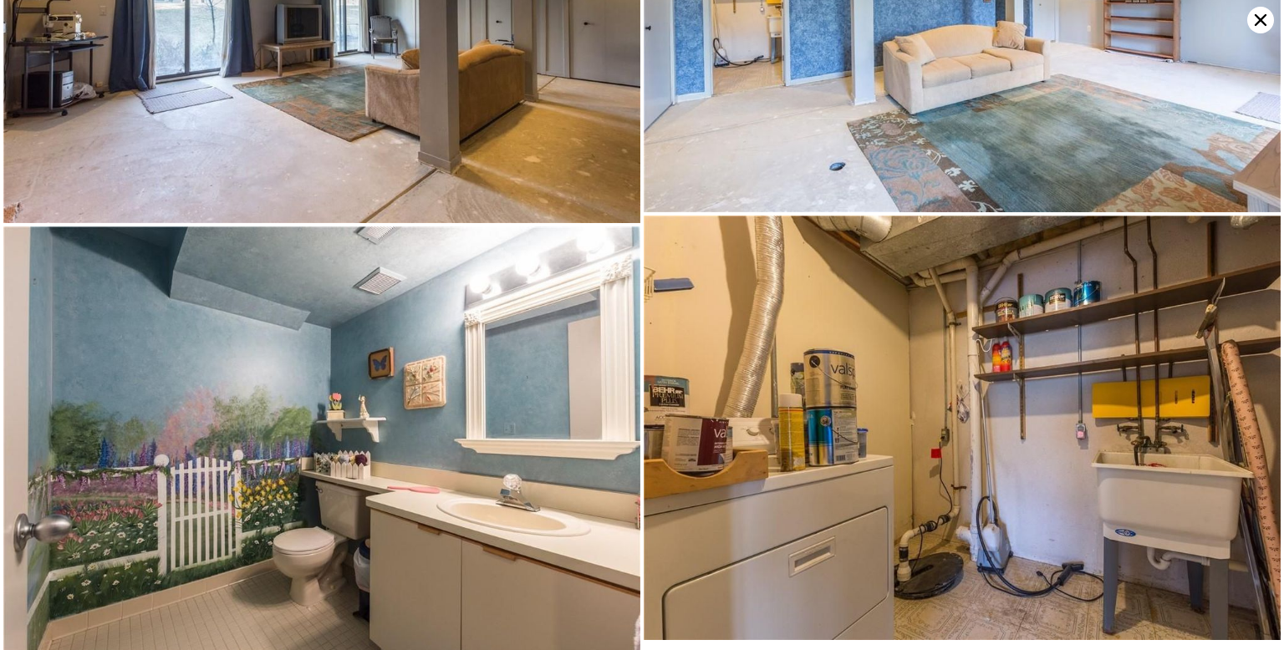
scroll to position [3191, 0]
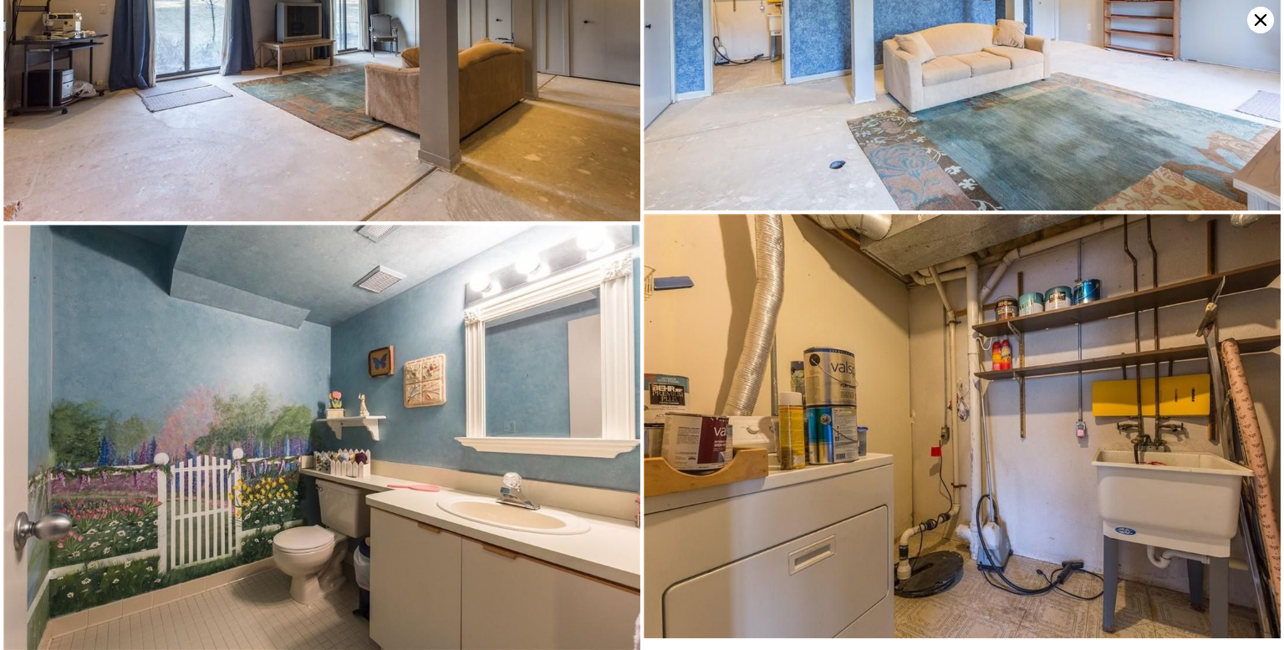
click at [1260, 20] on icon at bounding box center [1261, 20] width 12 height 12
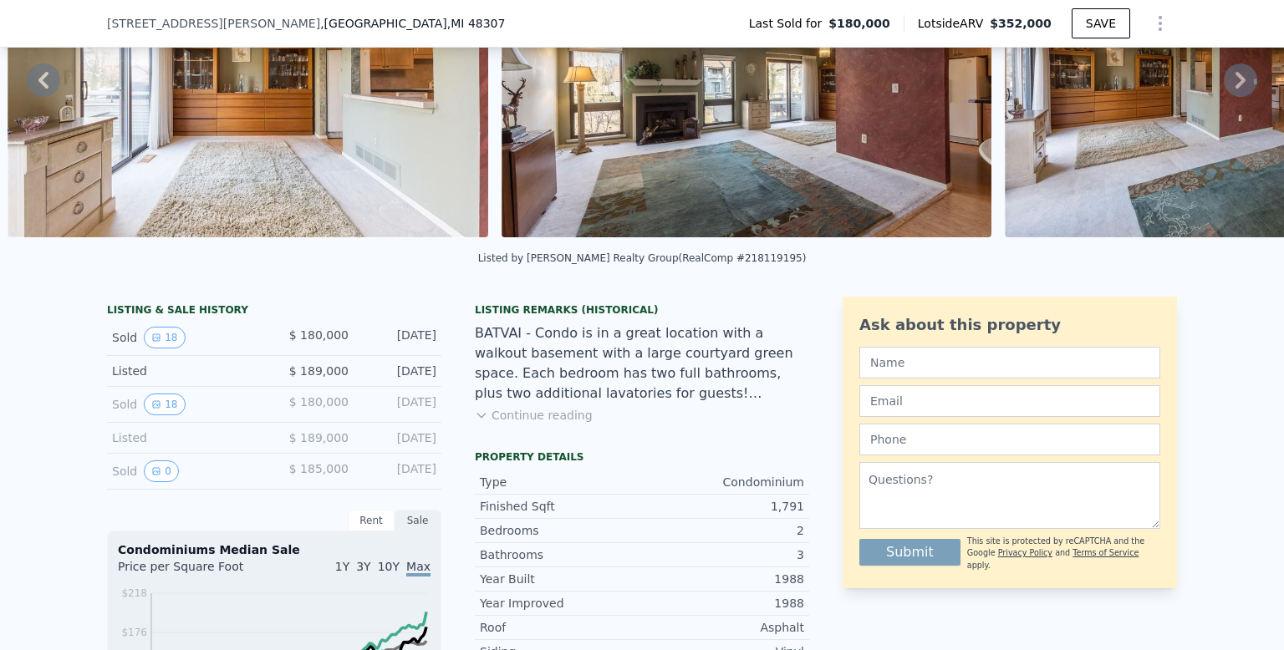
scroll to position [183, 0]
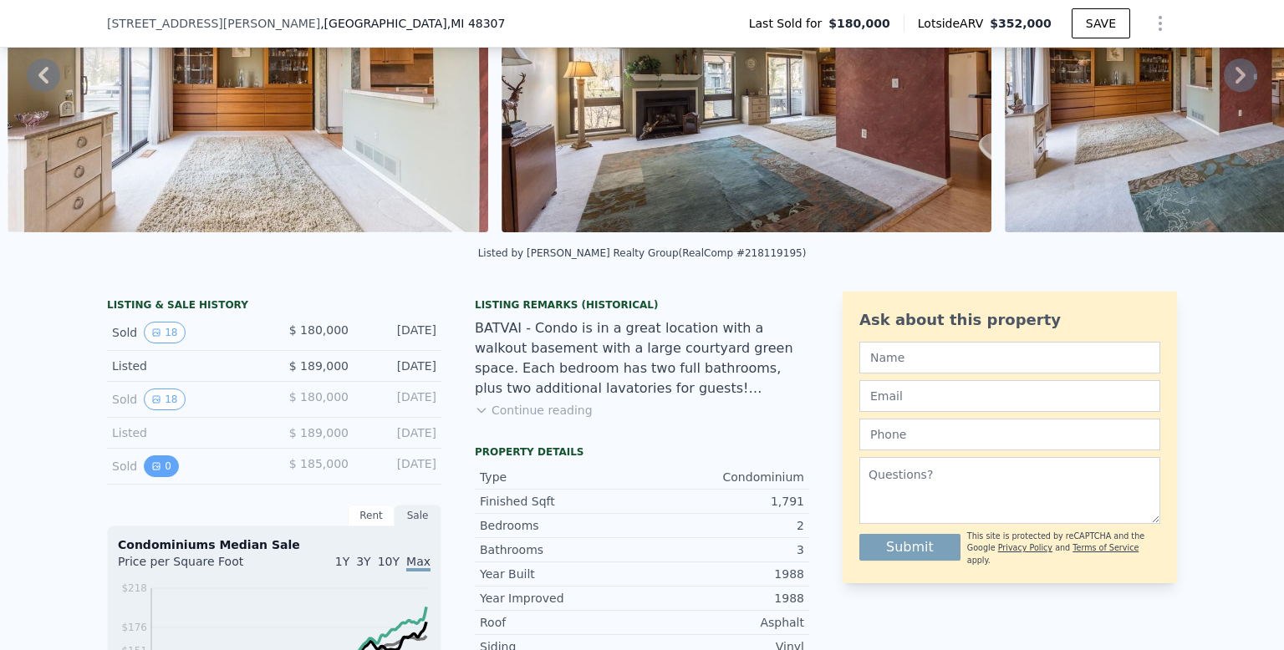
click at [154, 465] on icon "View historical data" at bounding box center [156, 466] width 7 height 7
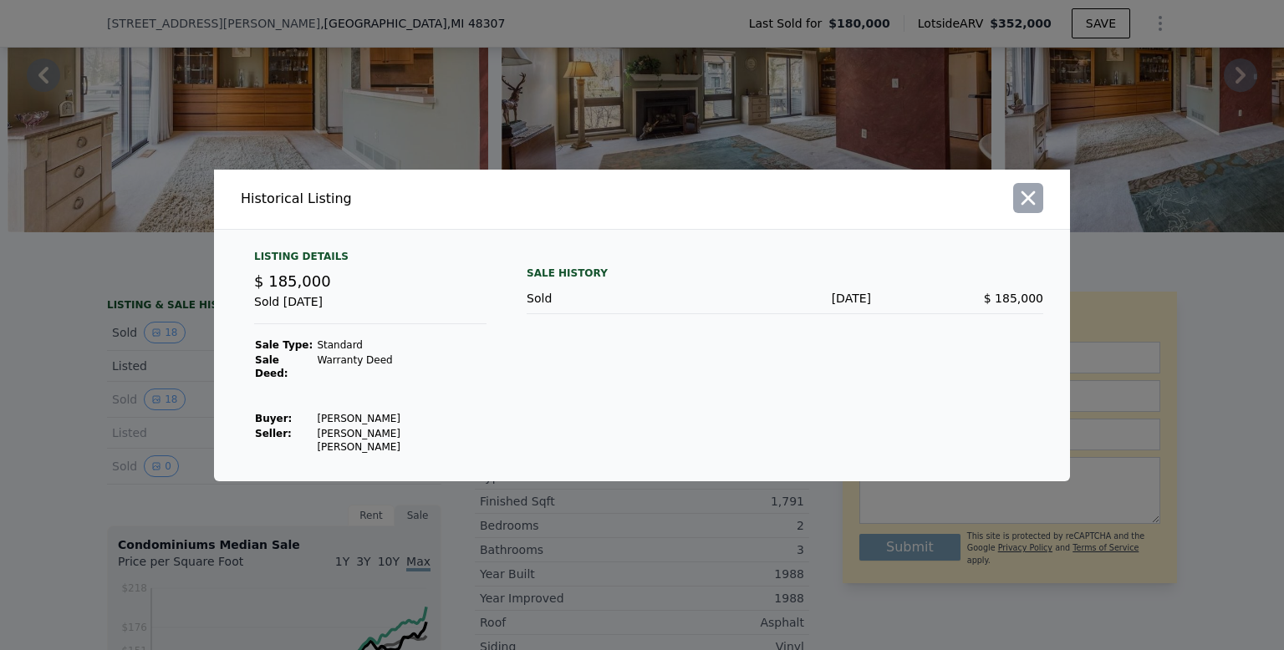
click at [1036, 206] on icon "button" at bounding box center [1027, 197] width 23 height 23
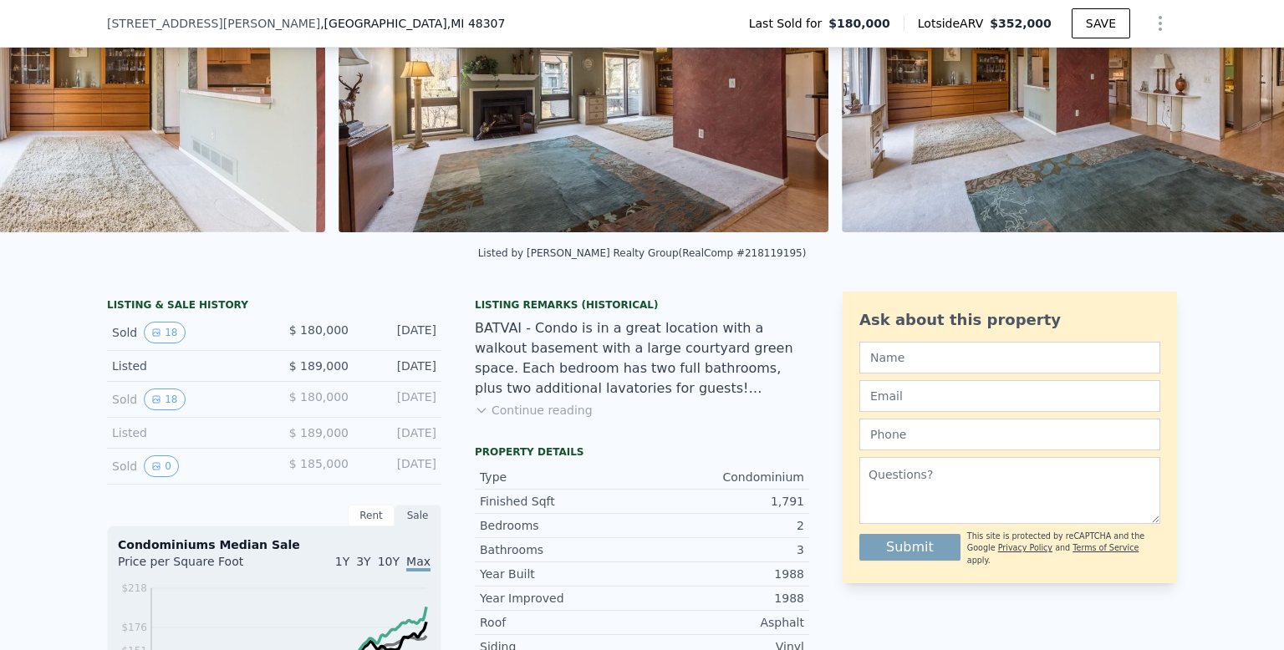
click at [46, 264] on div "Listed by [PERSON_NAME] Realty Group (RealComp #218119195)" at bounding box center [642, 258] width 1284 height 40
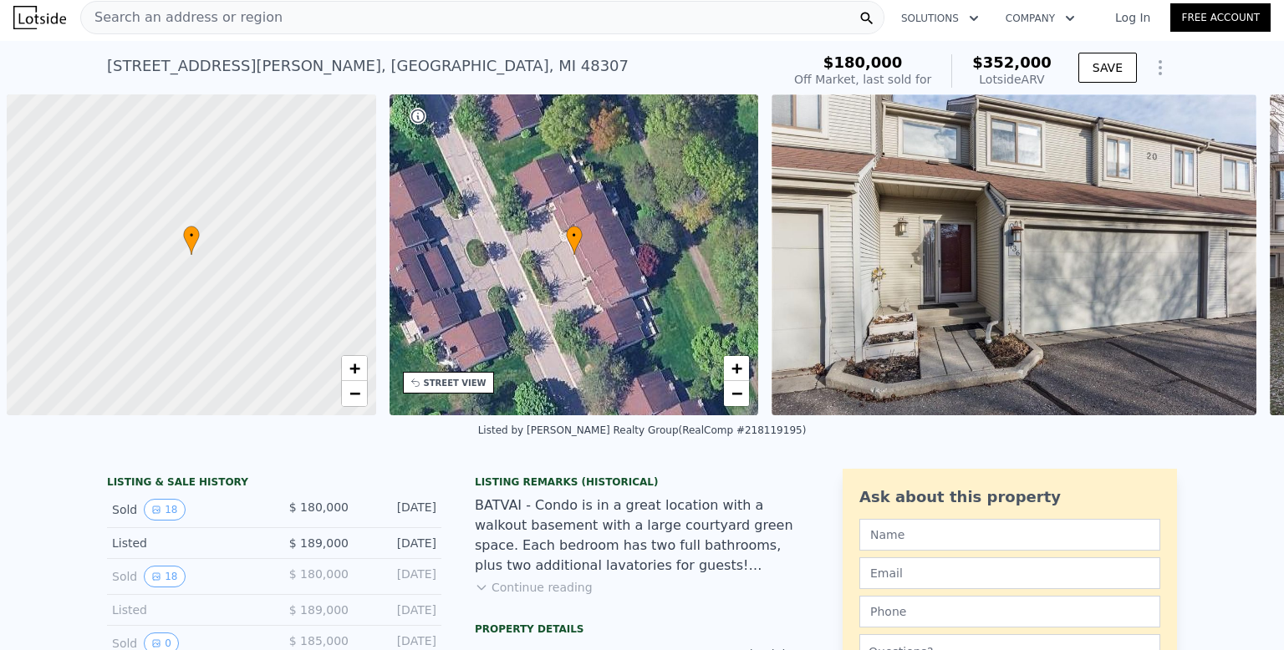
scroll to position [0, 7]
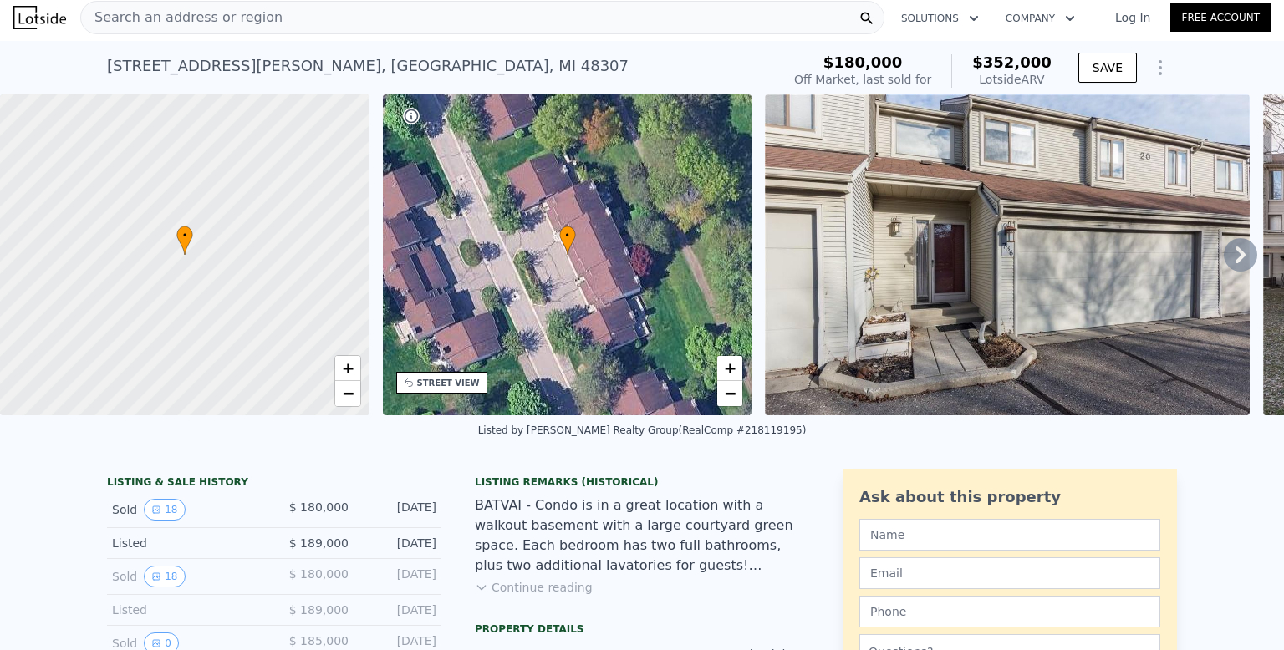
click at [580, 16] on div "Search an address or region" at bounding box center [482, 17] width 804 height 33
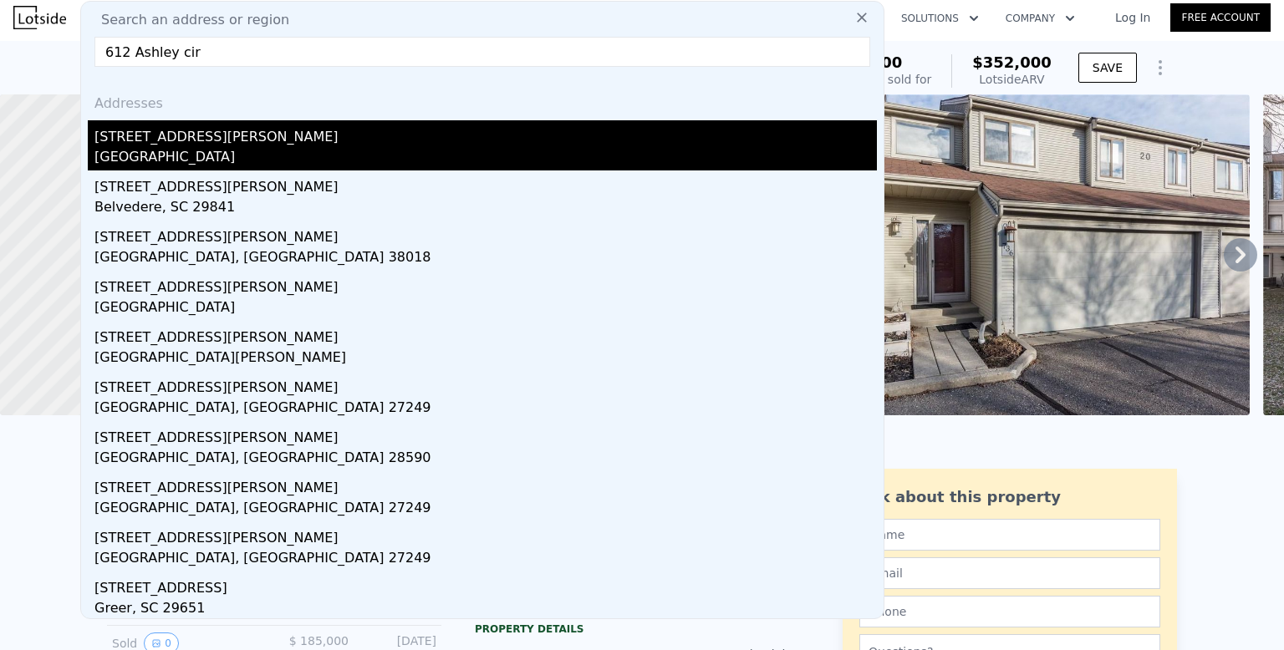
type input "612 Ashley cir"
click at [223, 151] on div "[GEOGRAPHIC_DATA]" at bounding box center [485, 158] width 782 height 23
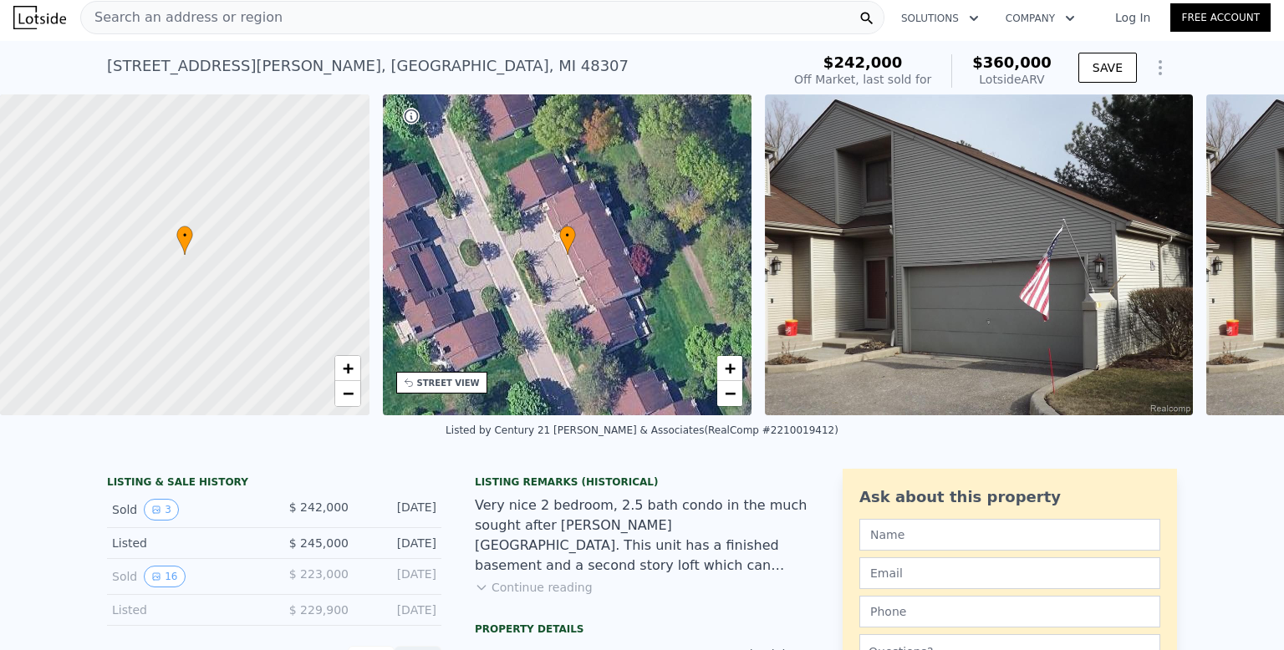
scroll to position [0, 7]
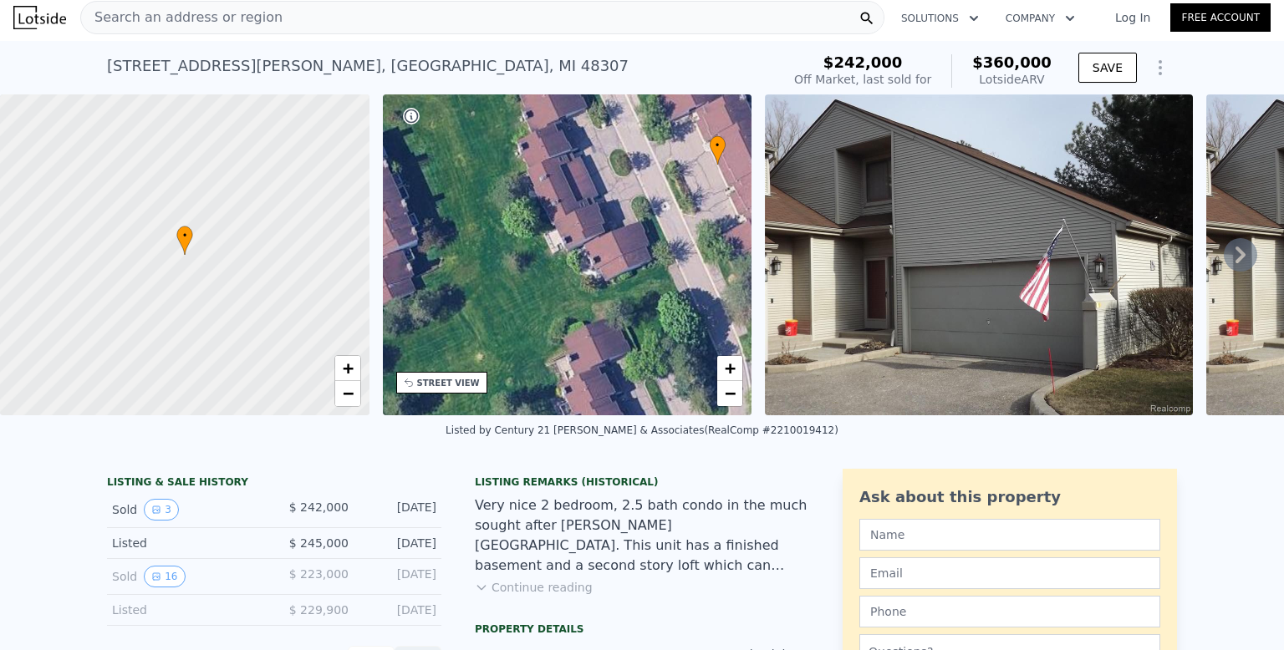
click at [453, 28] on div "Search an address or region" at bounding box center [482, 17] width 804 height 33
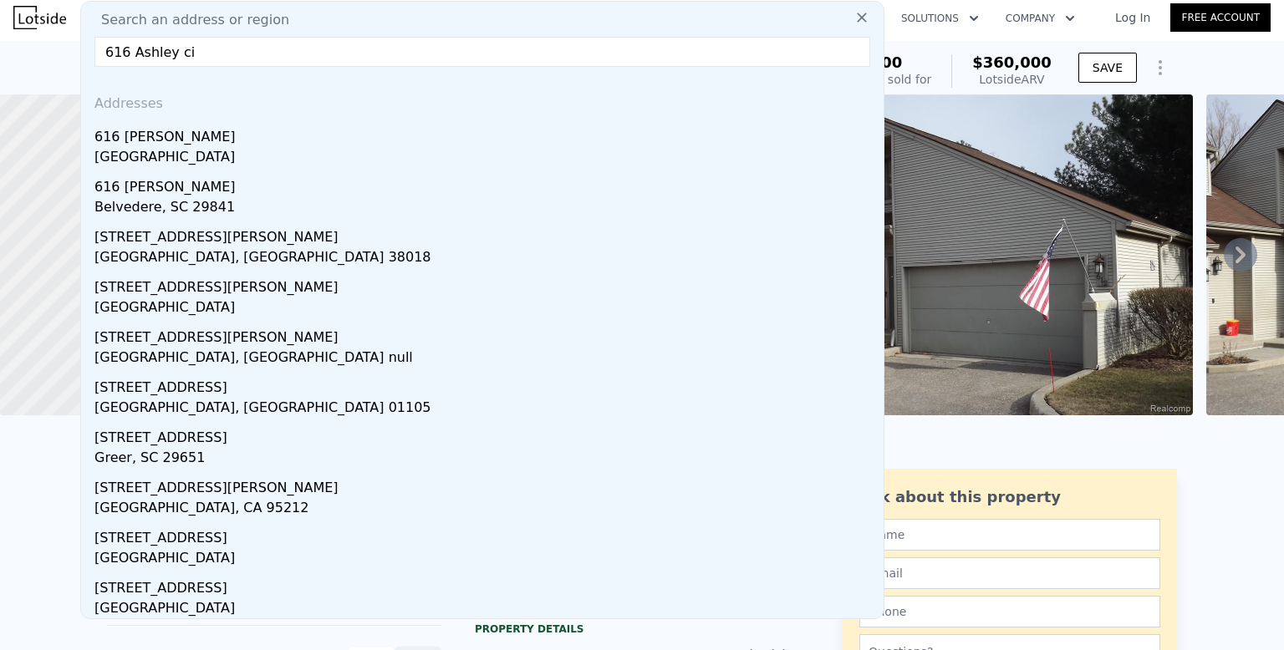
type input "616 [PERSON_NAME]"
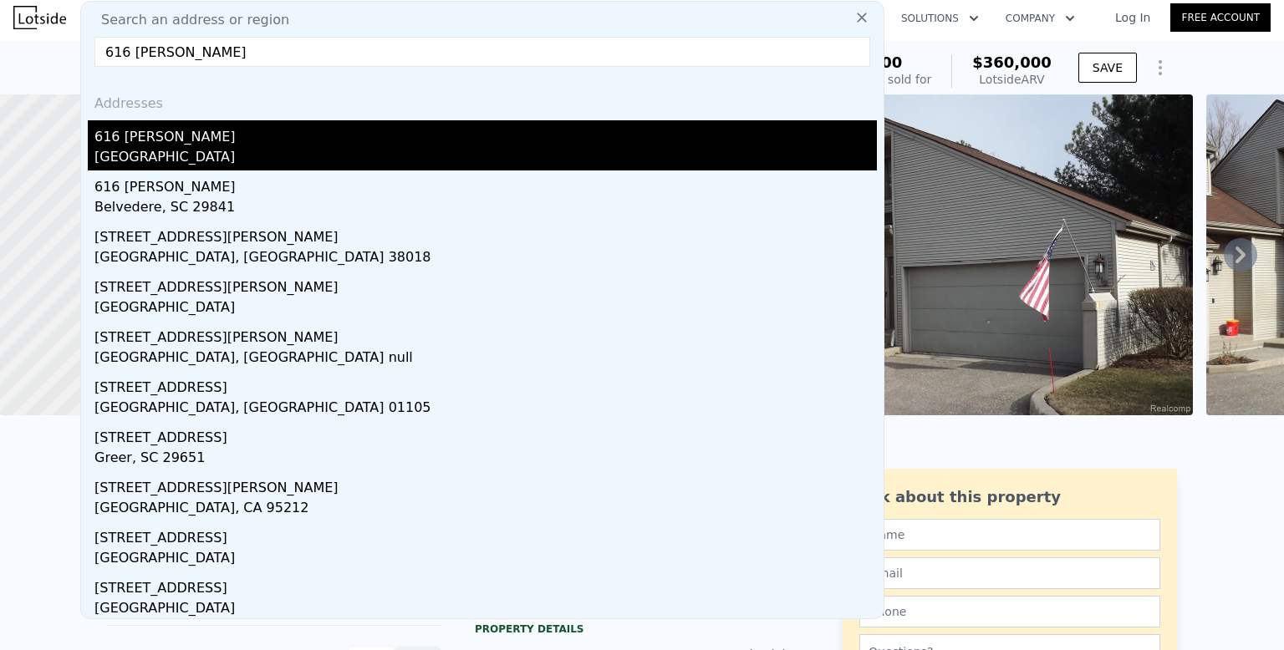
click at [209, 137] on div "616 [PERSON_NAME]" at bounding box center [485, 133] width 782 height 27
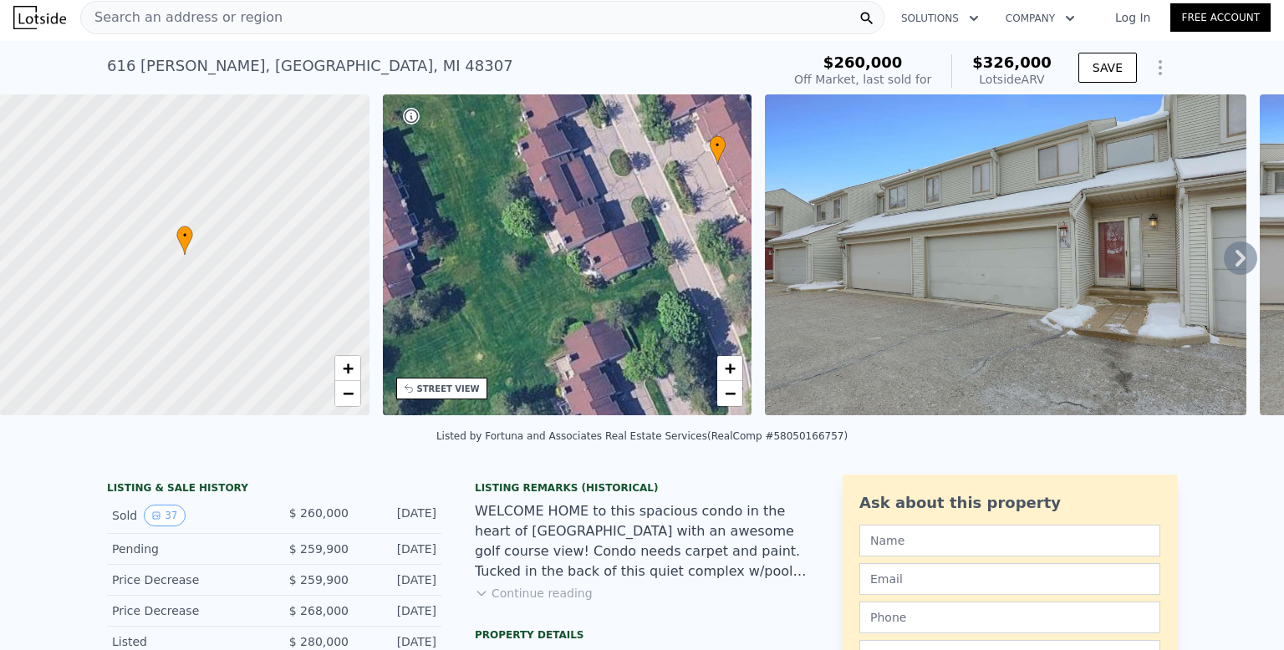
click at [1244, 252] on icon at bounding box center [1240, 258] width 33 height 33
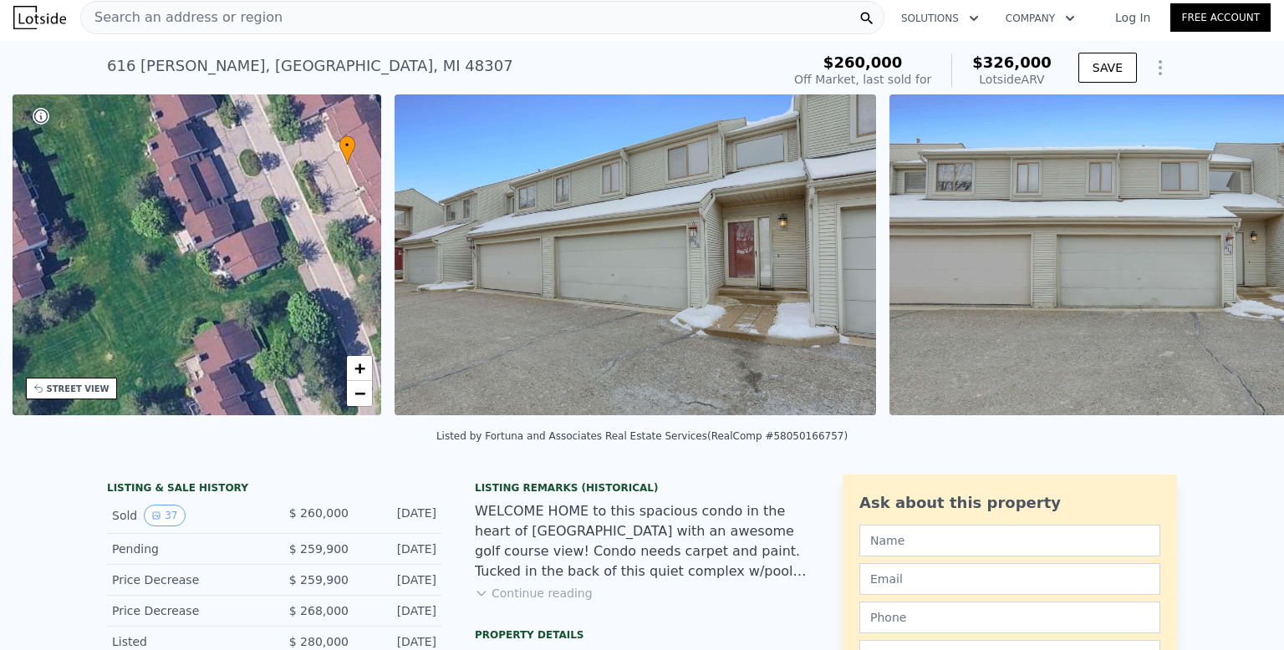
scroll to position [0, 389]
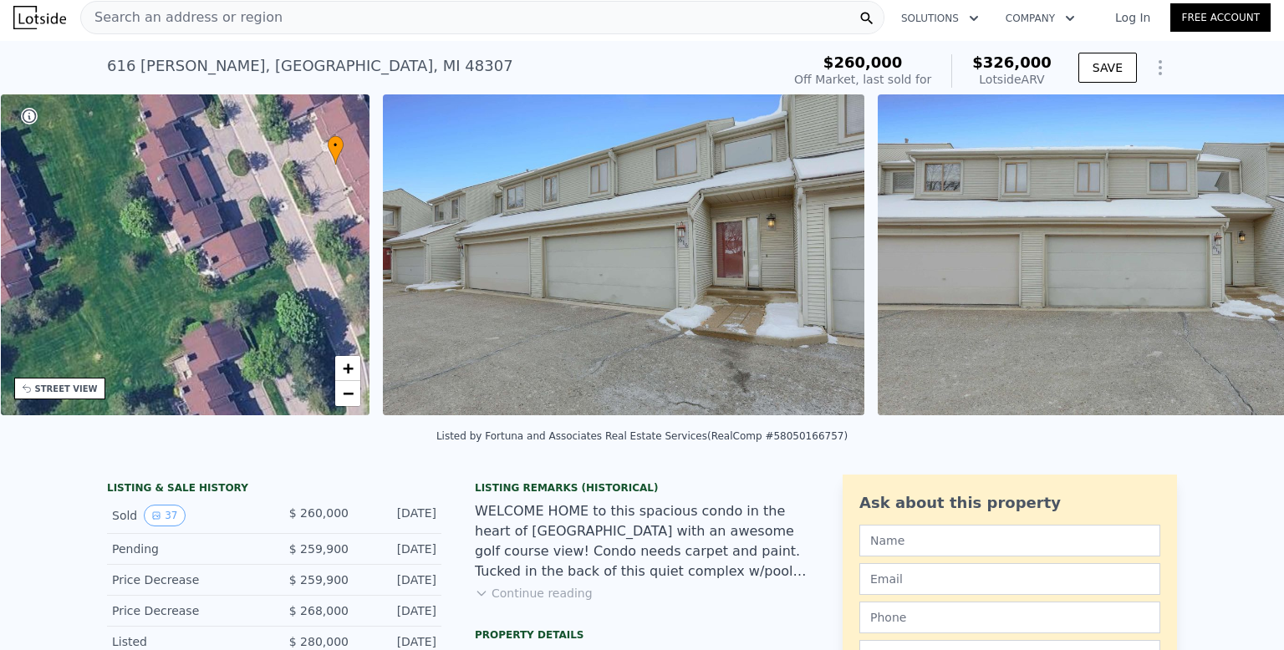
click at [1244, 252] on img at bounding box center [1118, 254] width 481 height 321
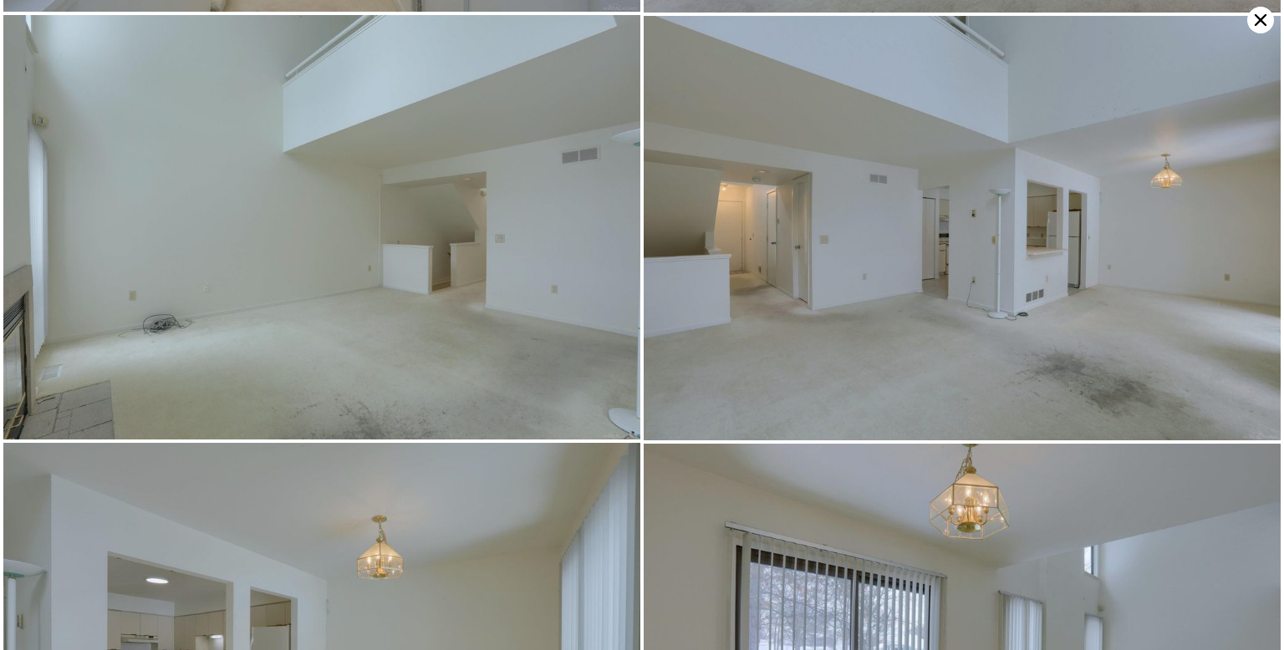
scroll to position [1284, 0]
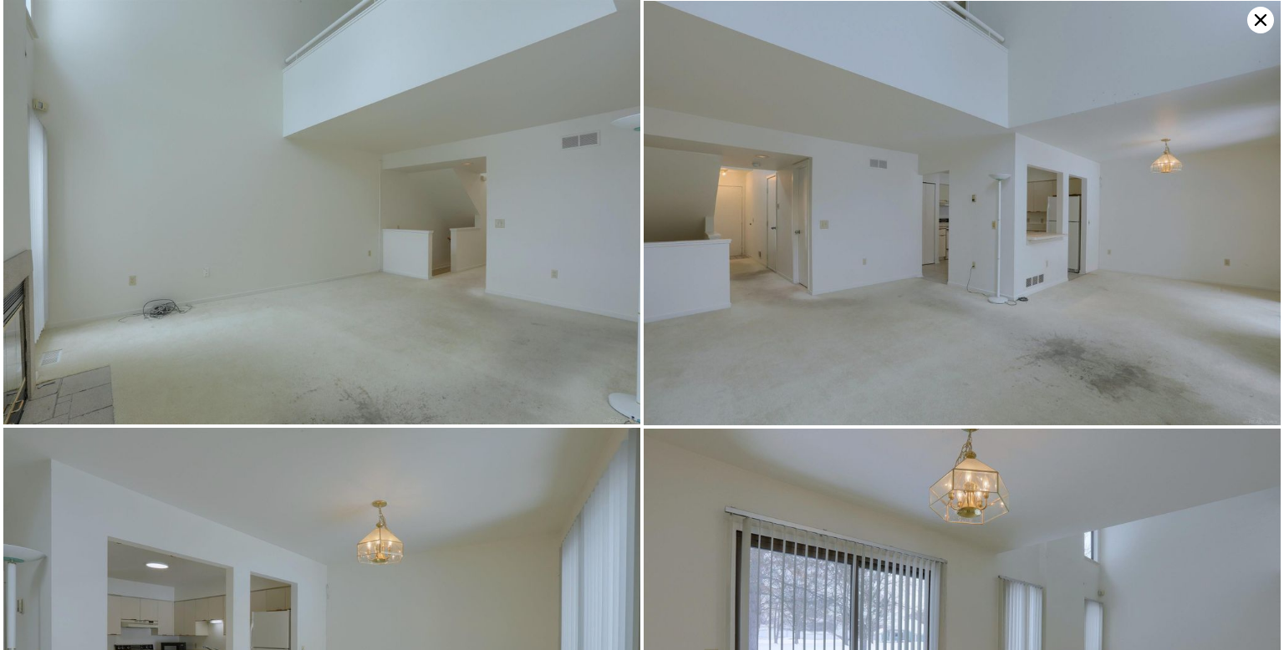
click at [1259, 14] on icon at bounding box center [1260, 20] width 27 height 27
